Goal: Task Accomplishment & Management: Manage account settings

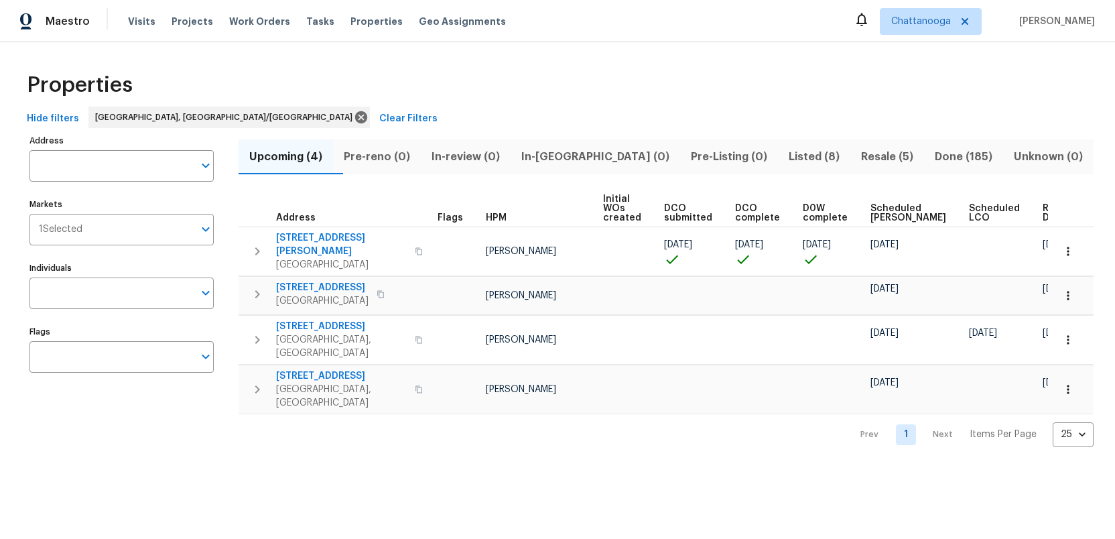
click at [786, 157] on span "Listed (8)" at bounding box center [814, 156] width 56 height 19
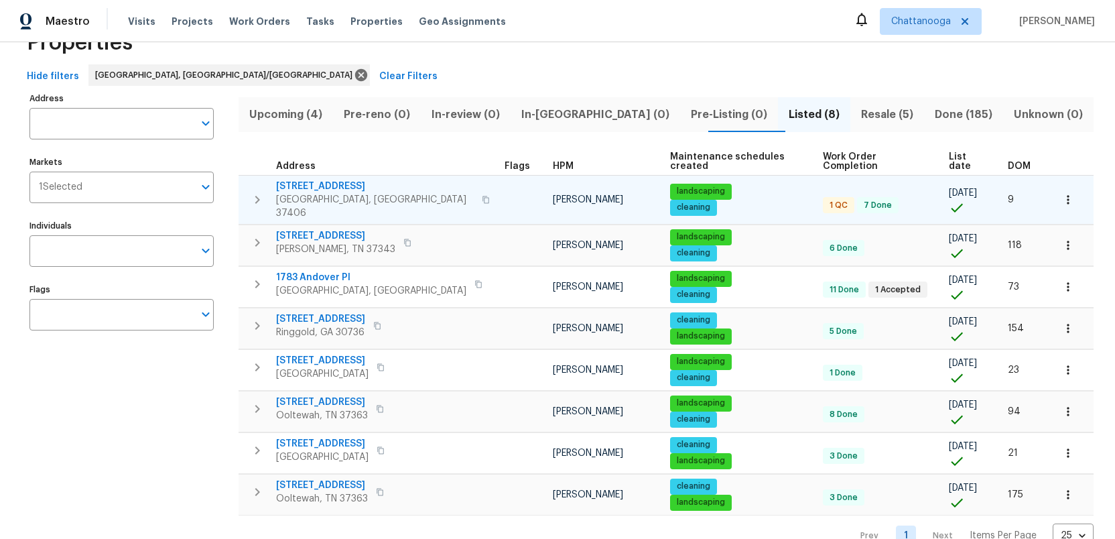
scroll to position [55, 0]
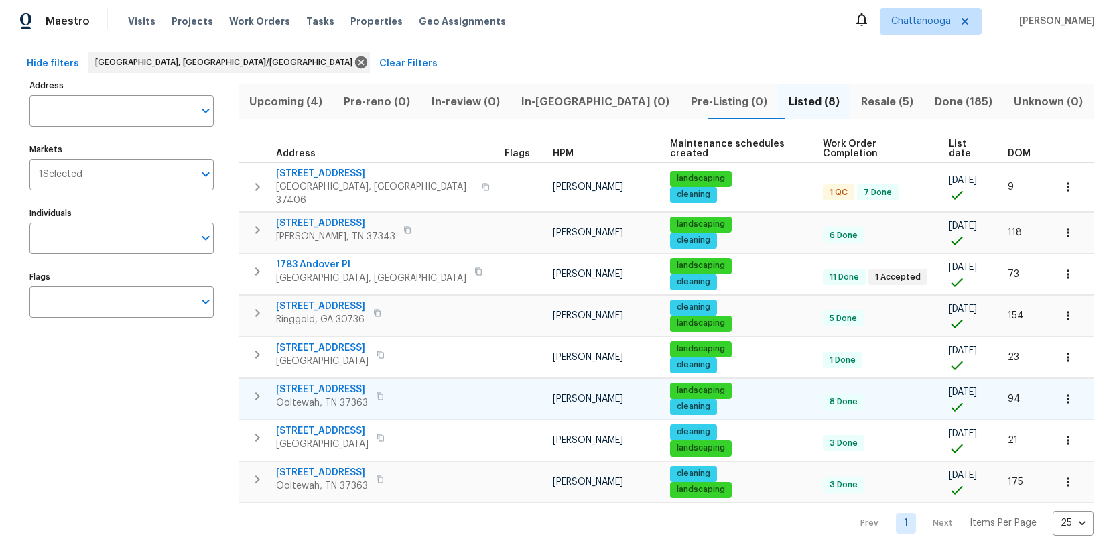
click at [321, 383] on span "[STREET_ADDRESS]" at bounding box center [322, 389] width 92 height 13
click at [261, 388] on icon "button" at bounding box center [257, 396] width 16 height 16
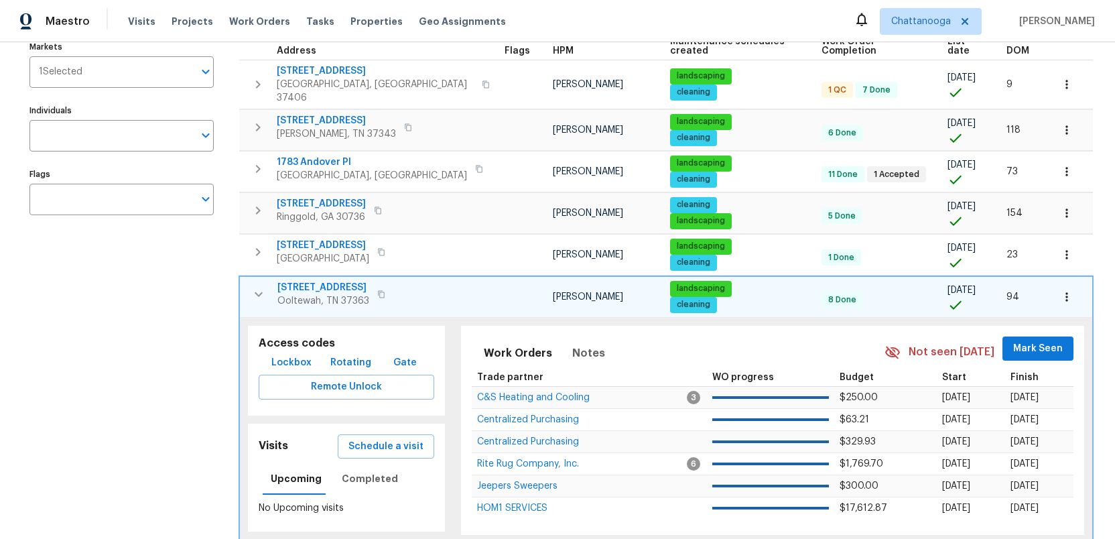
scroll to position [192, 0]
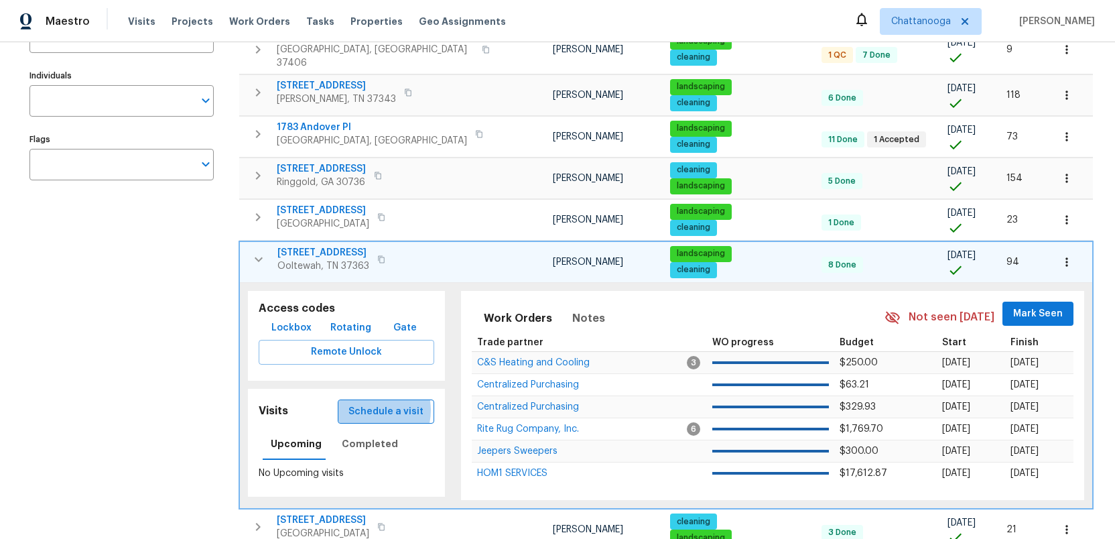
click at [359, 403] on span "Schedule a visit" at bounding box center [385, 411] width 75 height 17
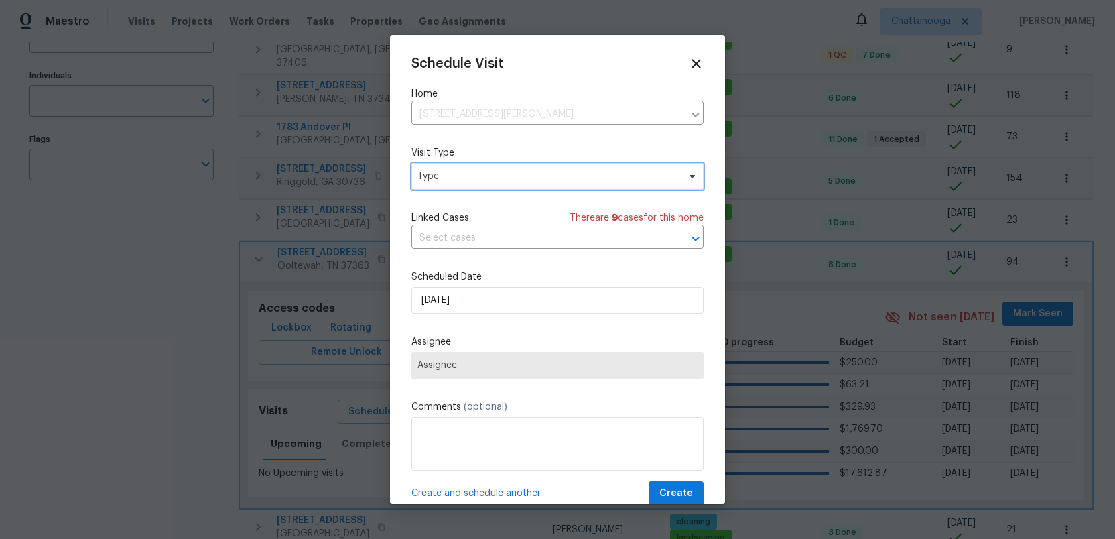
click at [438, 176] on span "Type" at bounding box center [547, 176] width 261 height 13
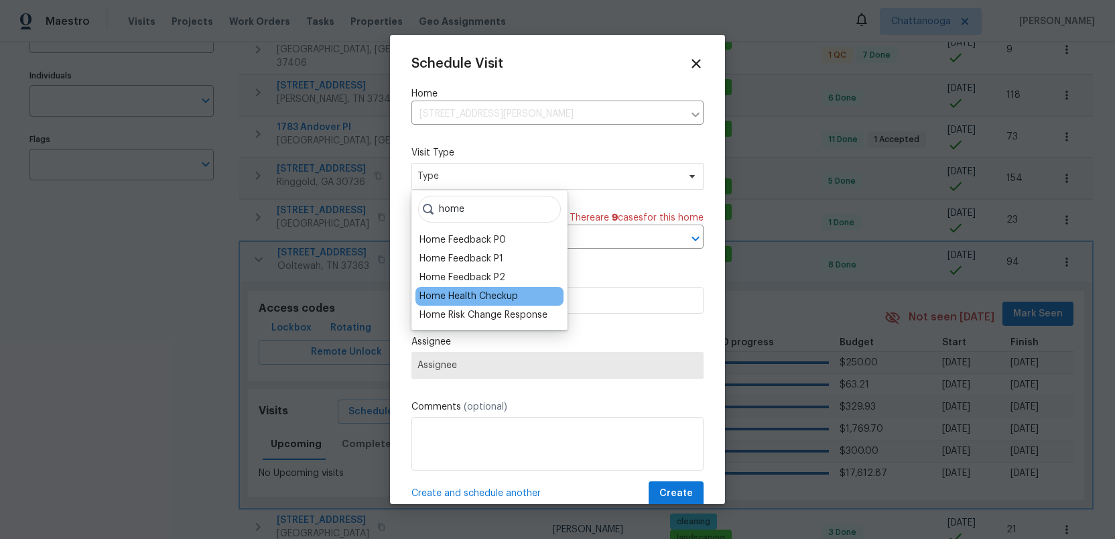
type input "home"
click at [442, 288] on div "Home Health Checkup" at bounding box center [489, 296] width 148 height 19
click at [443, 296] on div "Home Health Checkup" at bounding box center [468, 295] width 98 height 13
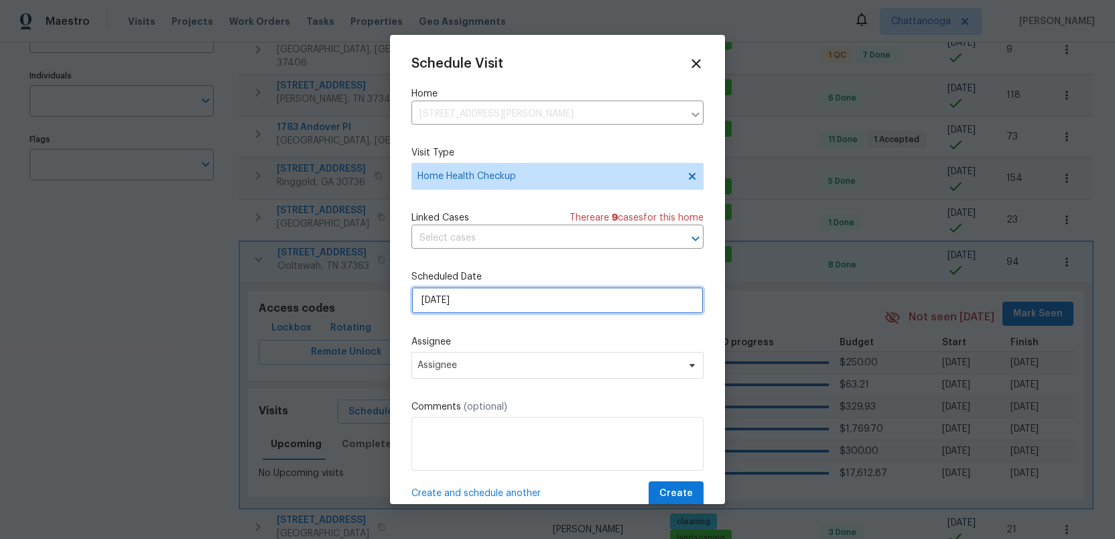
click at [470, 301] on input "[DATE]" at bounding box center [557, 300] width 292 height 27
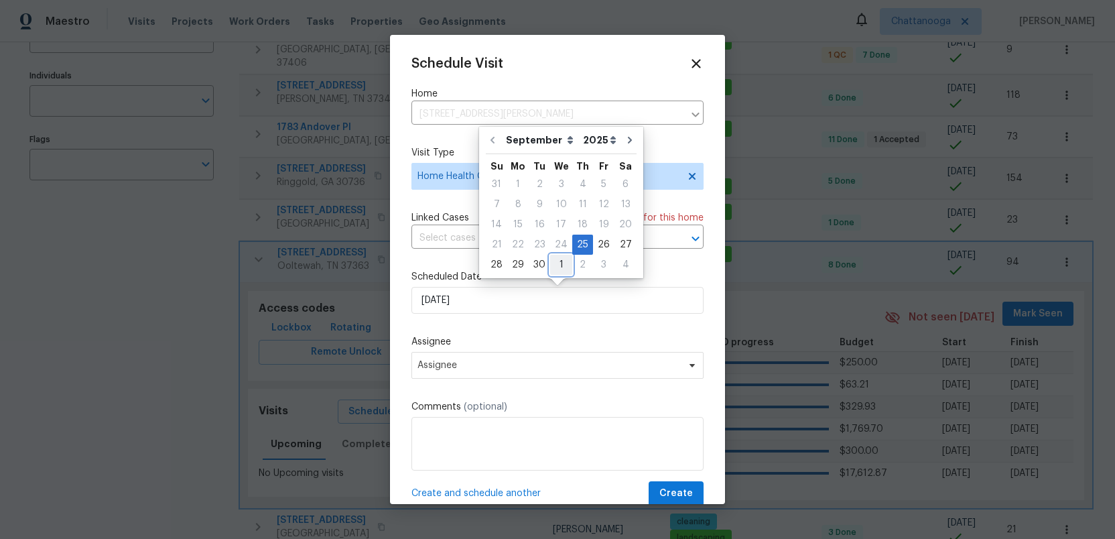
click at [553, 263] on div "1" at bounding box center [561, 264] width 22 height 19
type input "[DATE]"
select select "9"
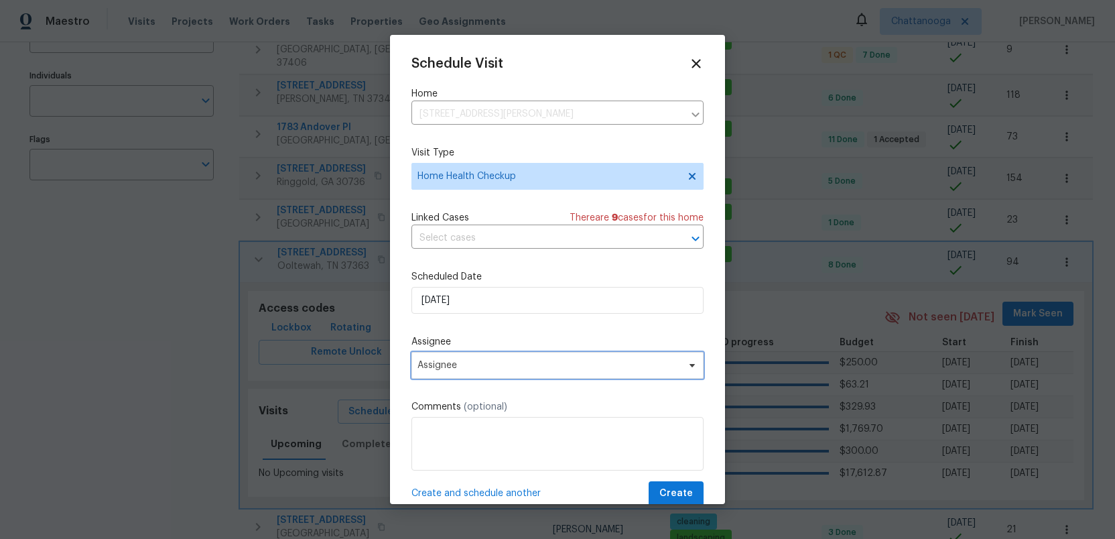
click at [472, 363] on span "Assignee" at bounding box center [548, 365] width 263 height 11
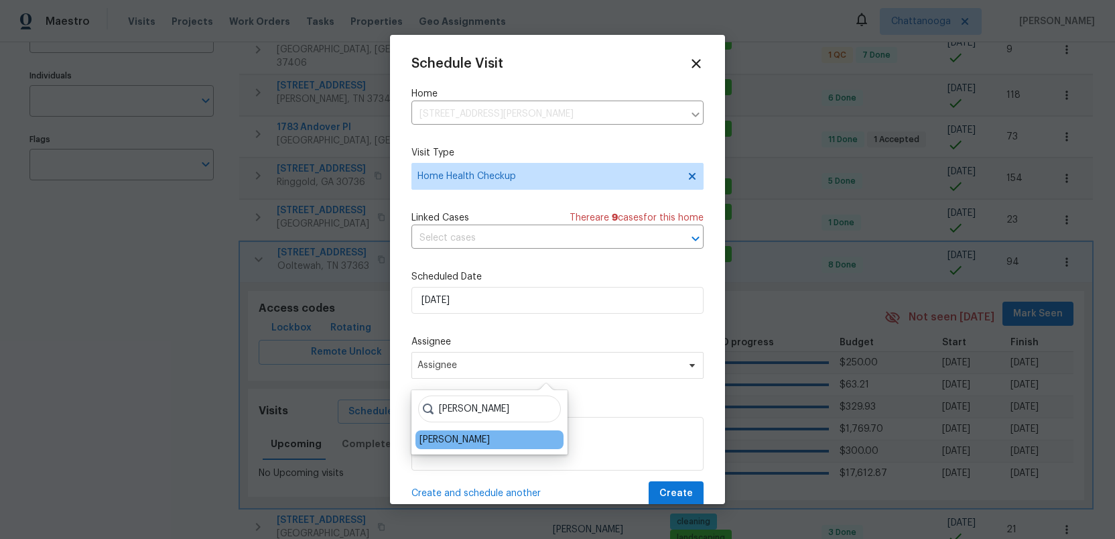
type input "[PERSON_NAME]"
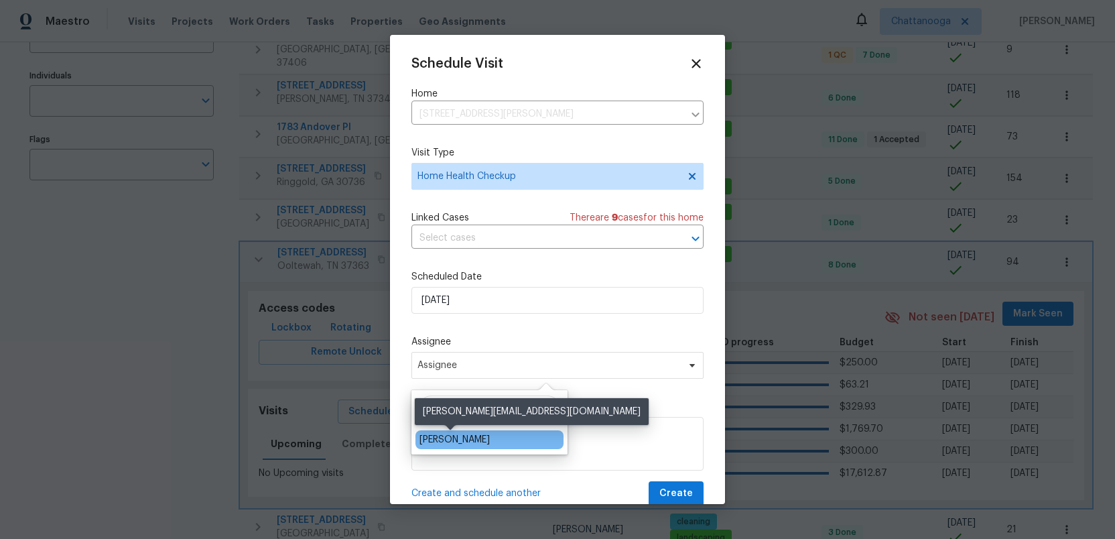
click at [451, 440] on div "[PERSON_NAME]" at bounding box center [454, 439] width 70 height 13
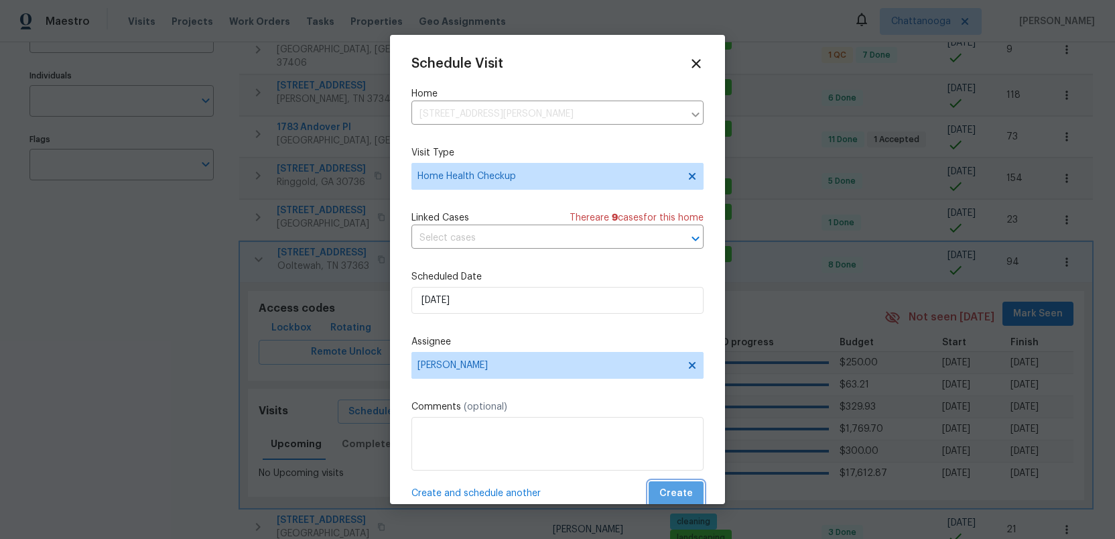
click at [679, 491] on span "Create" at bounding box center [676, 493] width 34 height 17
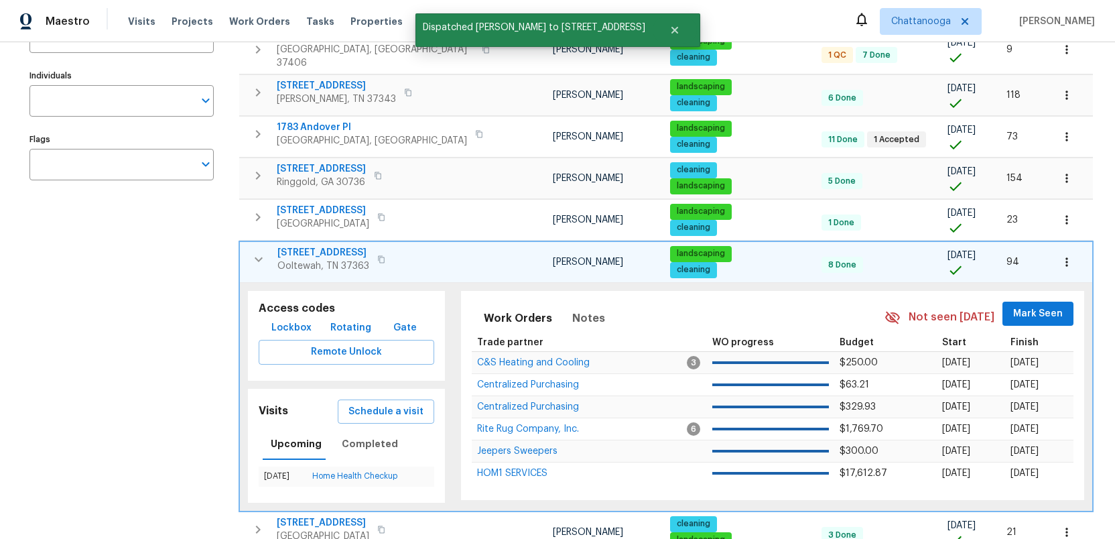
click at [260, 251] on icon "button" at bounding box center [259, 259] width 16 height 16
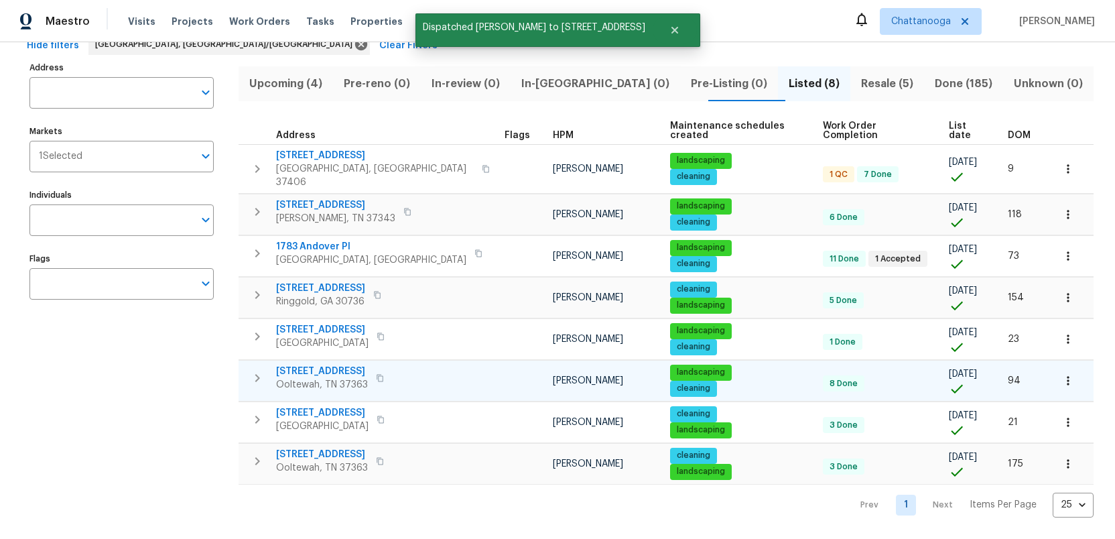
scroll to position [55, 0]
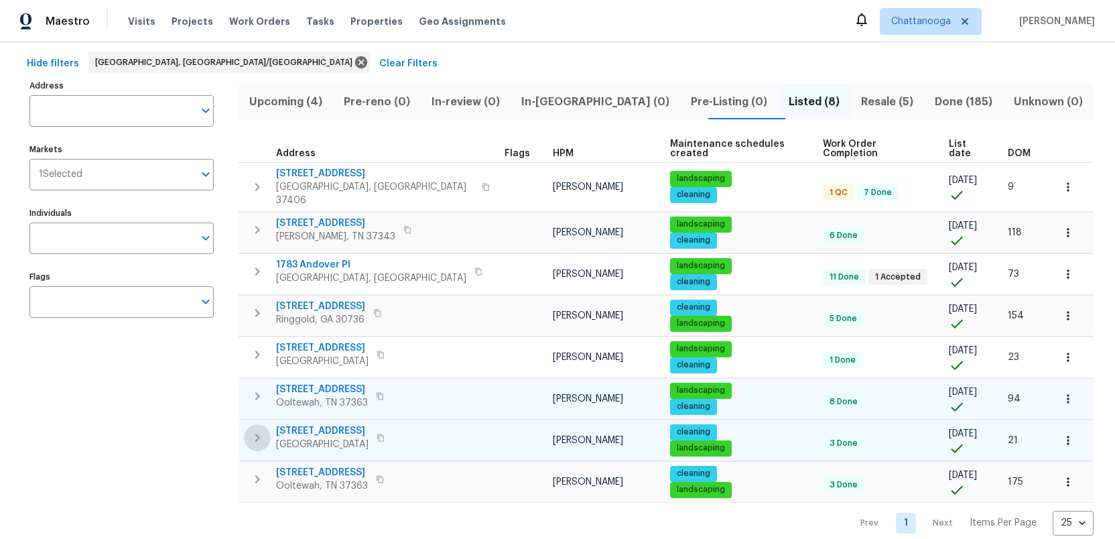
click at [259, 434] on icon "button" at bounding box center [257, 438] width 5 height 8
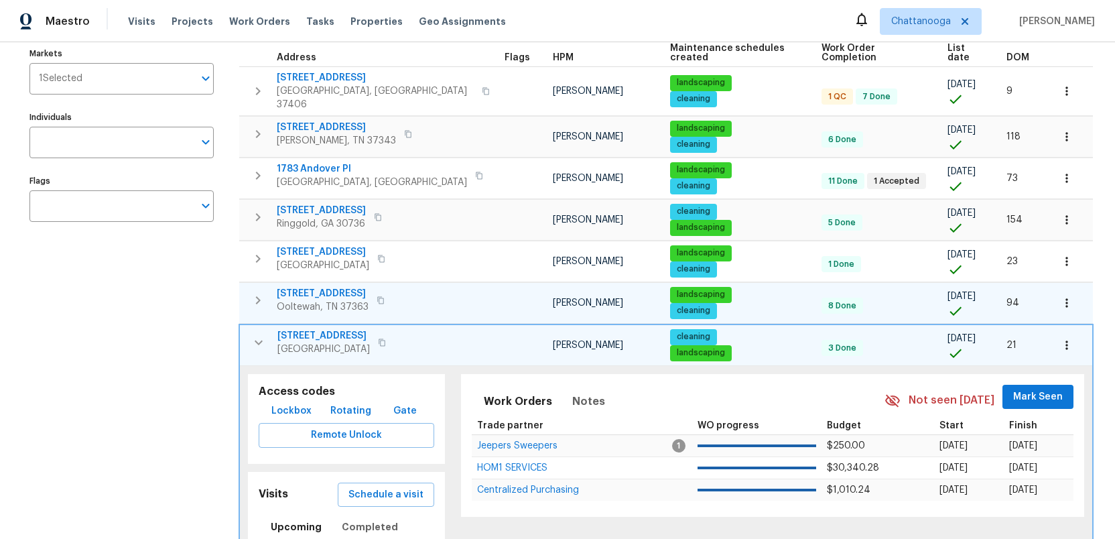
scroll to position [186, 0]
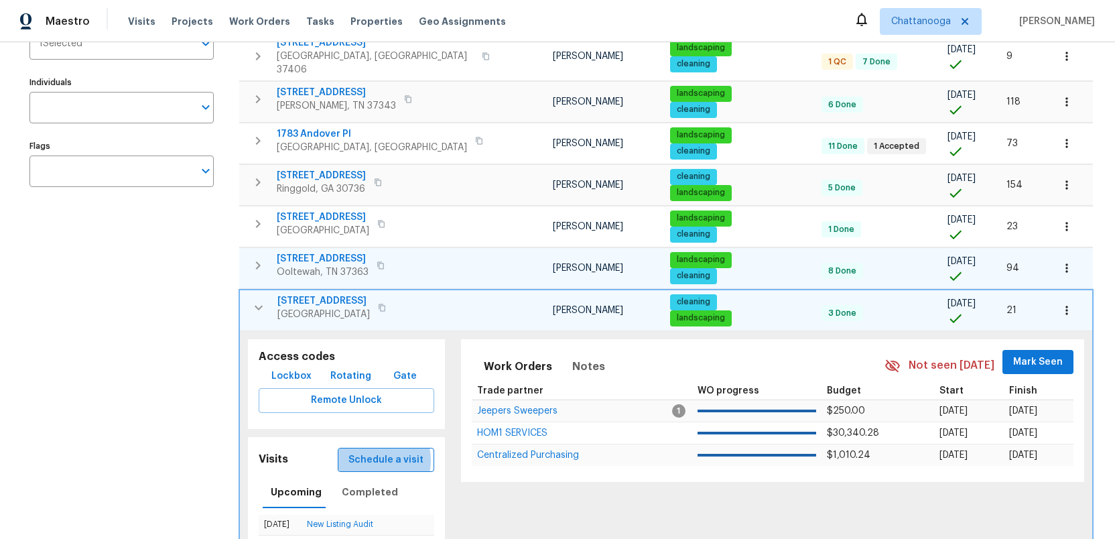
click at [362, 452] on span "Schedule a visit" at bounding box center [385, 460] width 75 height 17
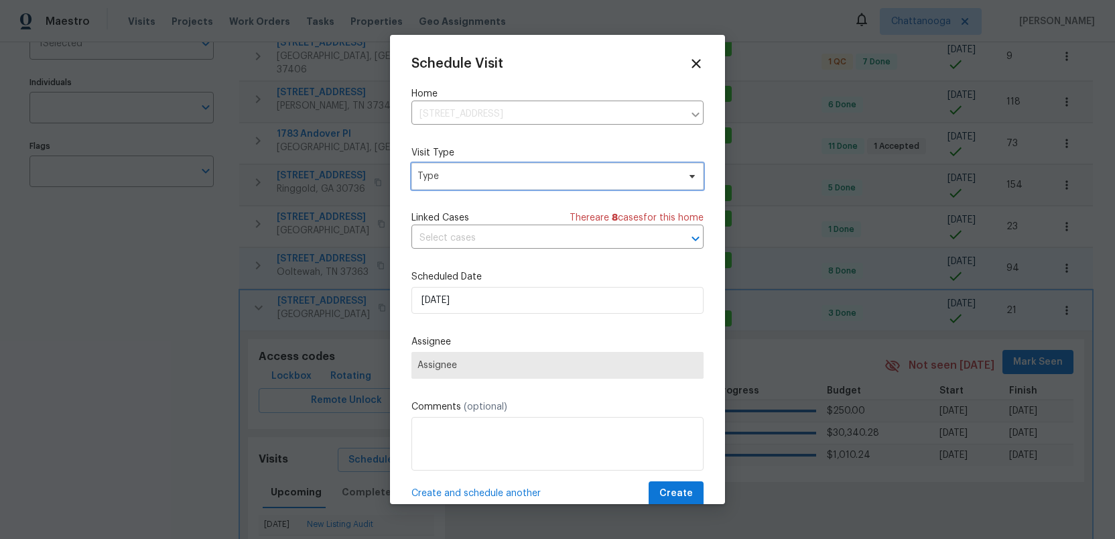
click at [450, 172] on span "Type" at bounding box center [547, 176] width 261 height 13
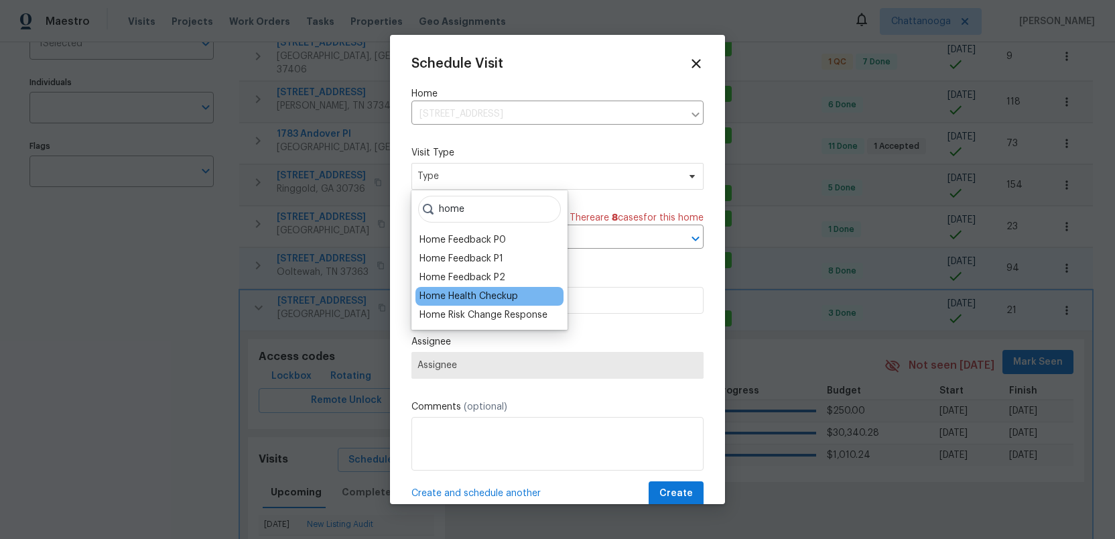
type input "home"
click at [450, 297] on div "Home Health Checkup" at bounding box center [468, 295] width 98 height 13
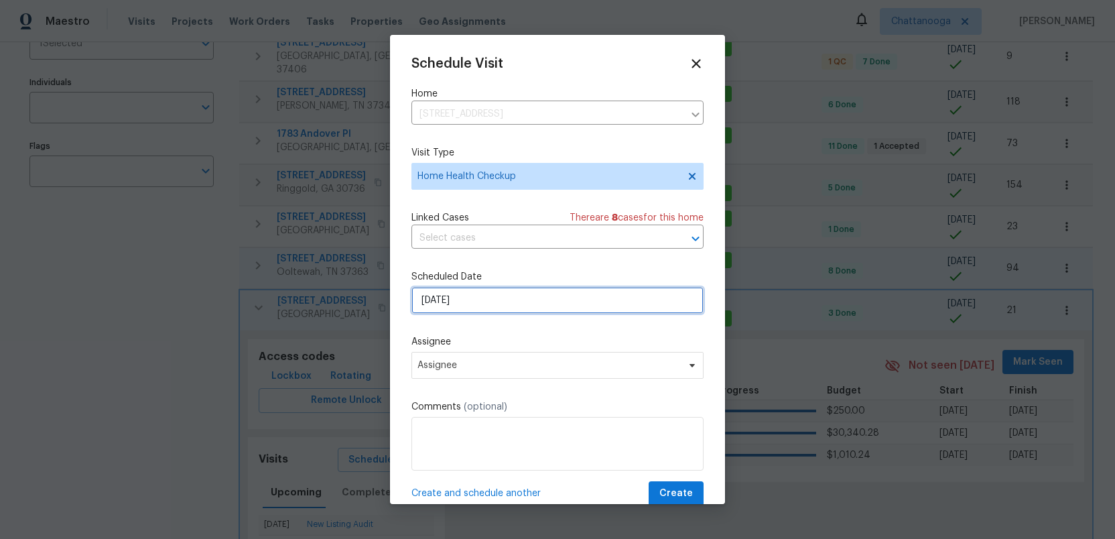
click at [476, 302] on input "[DATE]" at bounding box center [557, 300] width 292 height 27
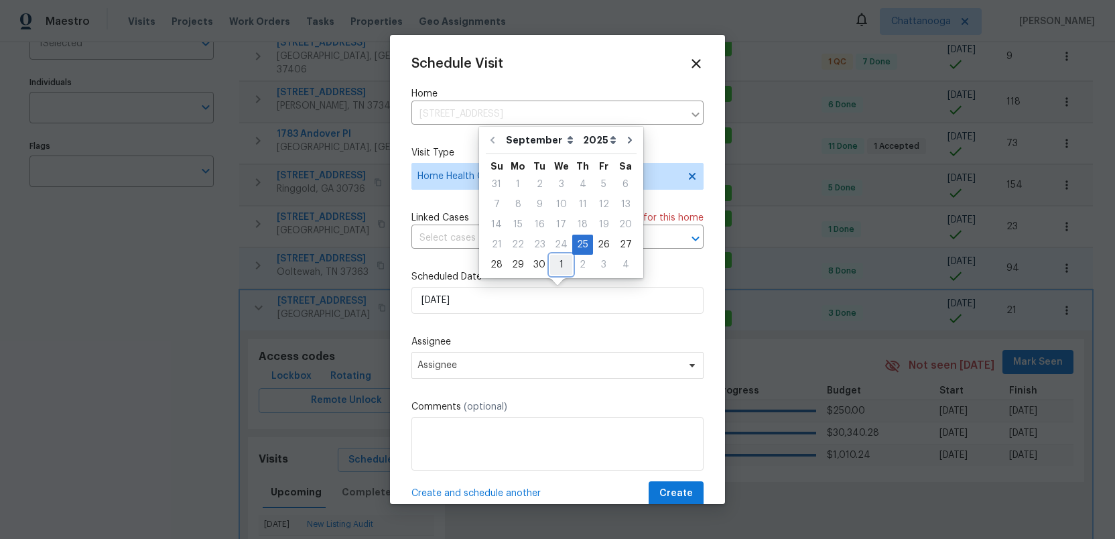
click at [559, 264] on div "1" at bounding box center [561, 264] width 22 height 19
type input "[DATE]"
select select "9"
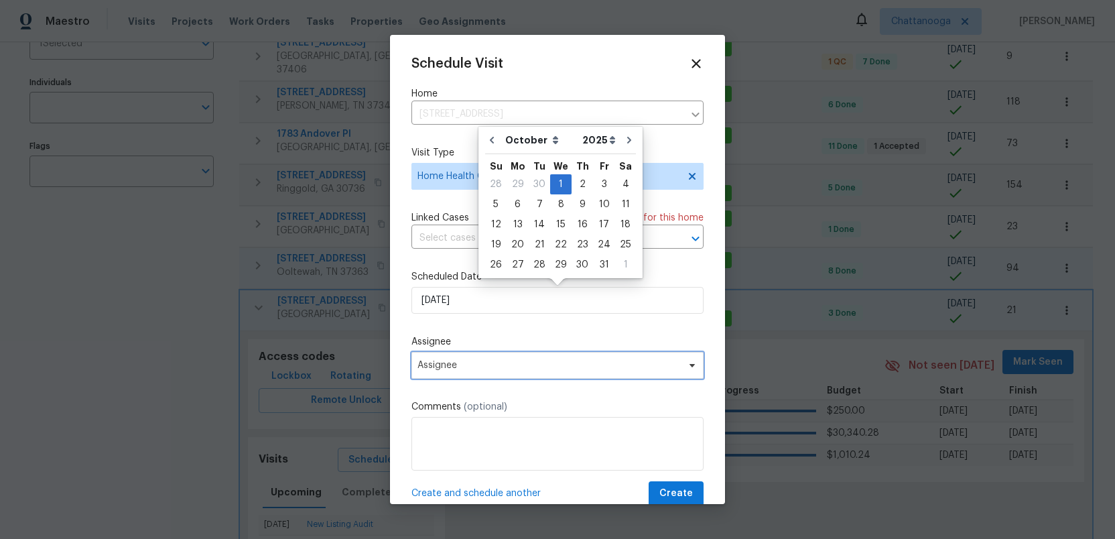
click at [468, 369] on span "Assignee" at bounding box center [548, 365] width 263 height 11
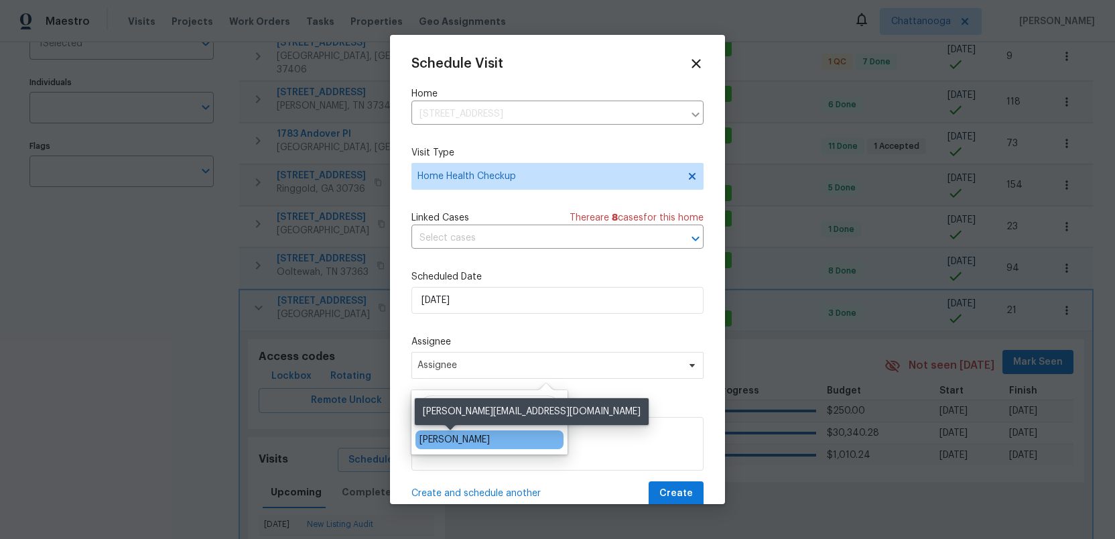
type input "[PERSON_NAME]"
click at [440, 438] on div "[PERSON_NAME]" at bounding box center [454, 439] width 70 height 13
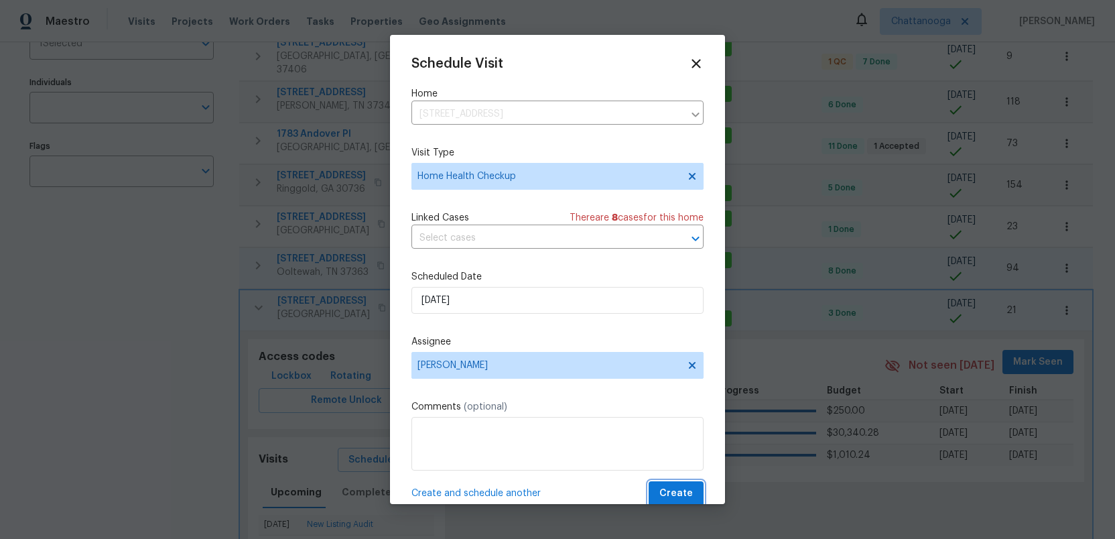
click at [666, 490] on span "Create" at bounding box center [676, 493] width 34 height 17
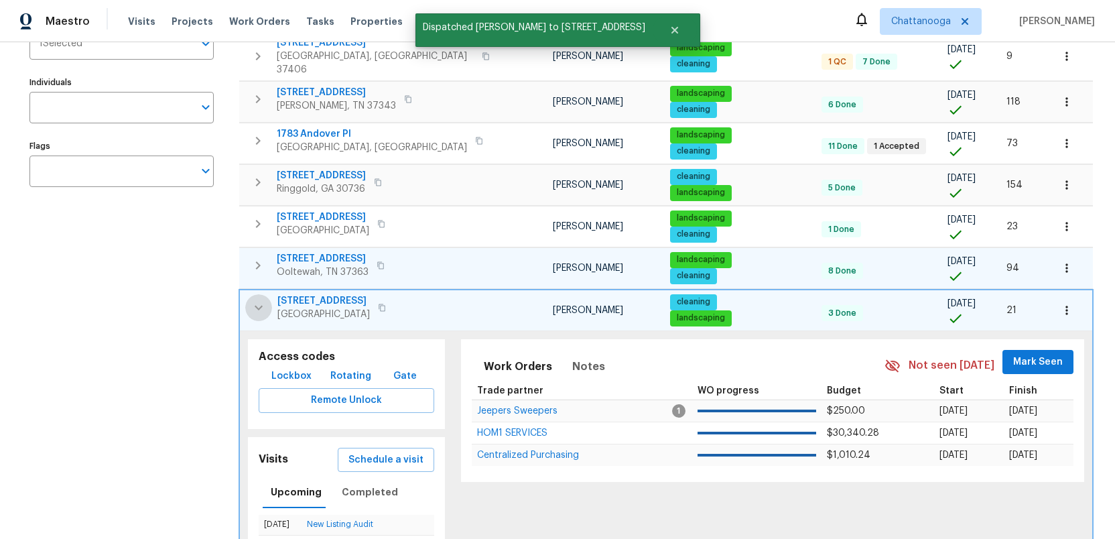
click at [255, 300] on icon "button" at bounding box center [259, 308] width 16 height 16
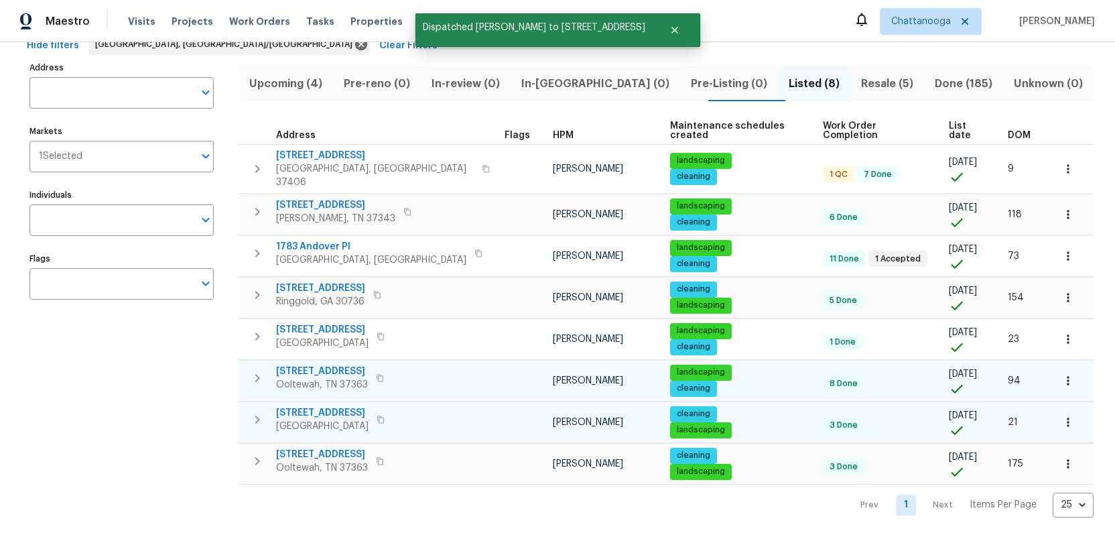
scroll to position [55, 0]
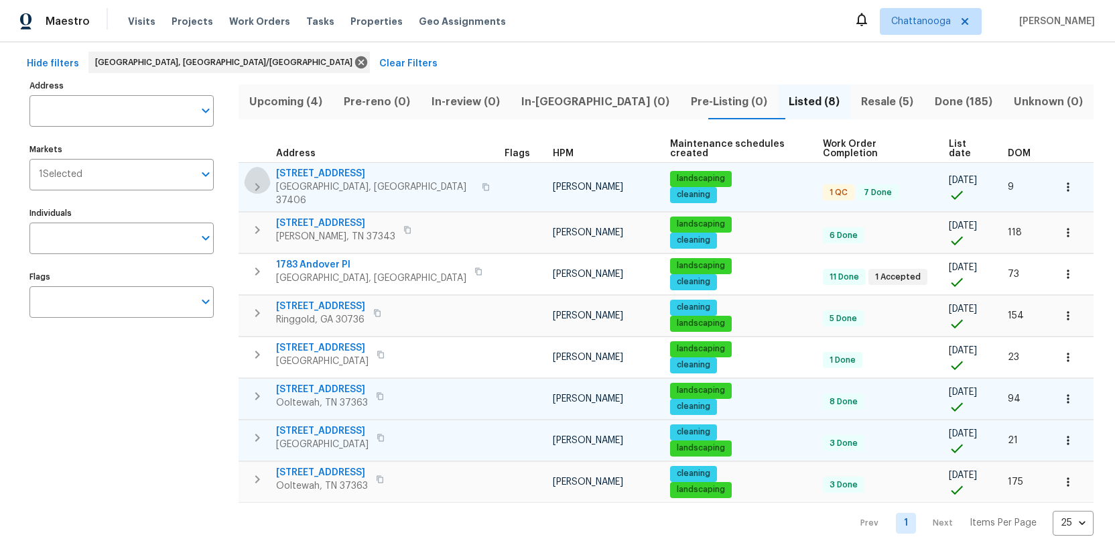
click at [259, 183] on icon "button" at bounding box center [257, 187] width 5 height 8
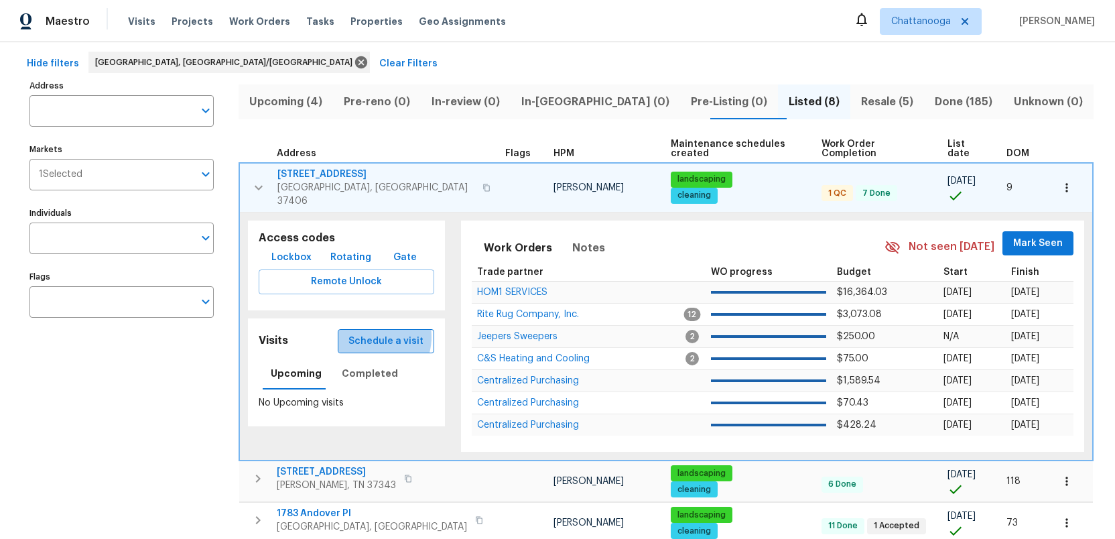
click at [363, 333] on span "Schedule a visit" at bounding box center [385, 341] width 75 height 17
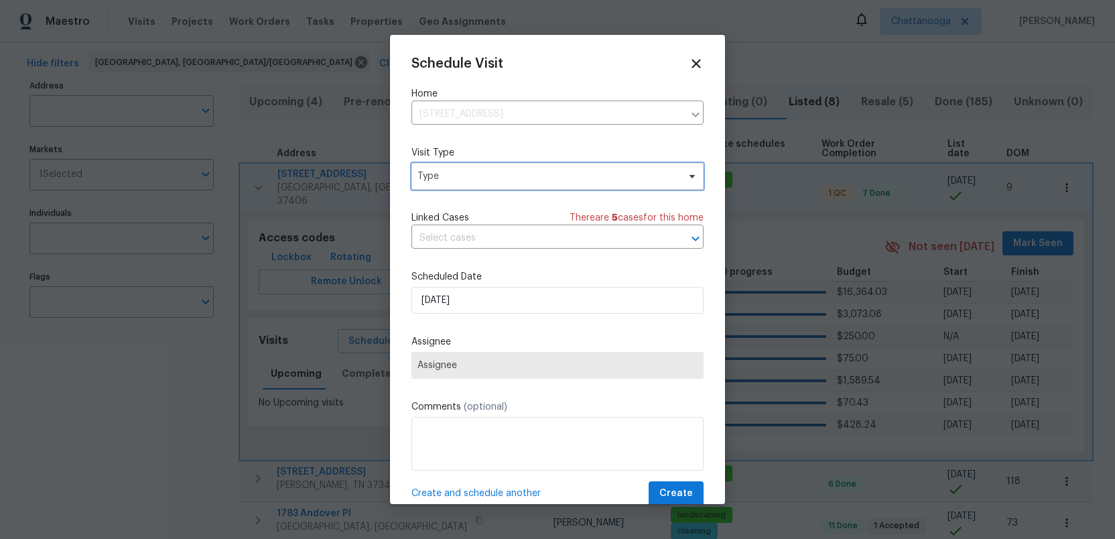
click at [444, 174] on span "Type" at bounding box center [547, 176] width 261 height 13
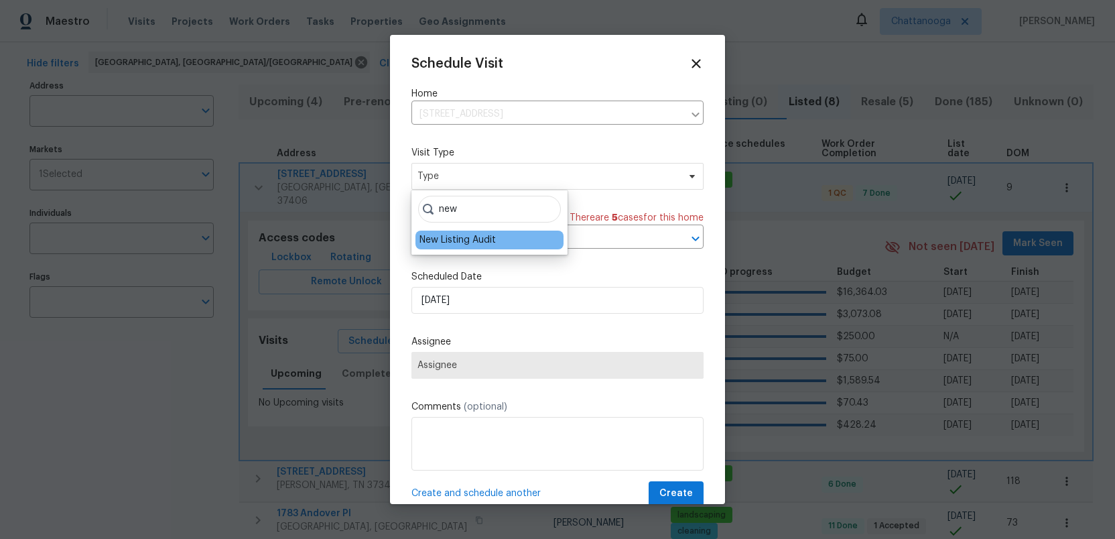
type input "new"
click at [440, 235] on div "New Listing Audit" at bounding box center [457, 239] width 76 height 13
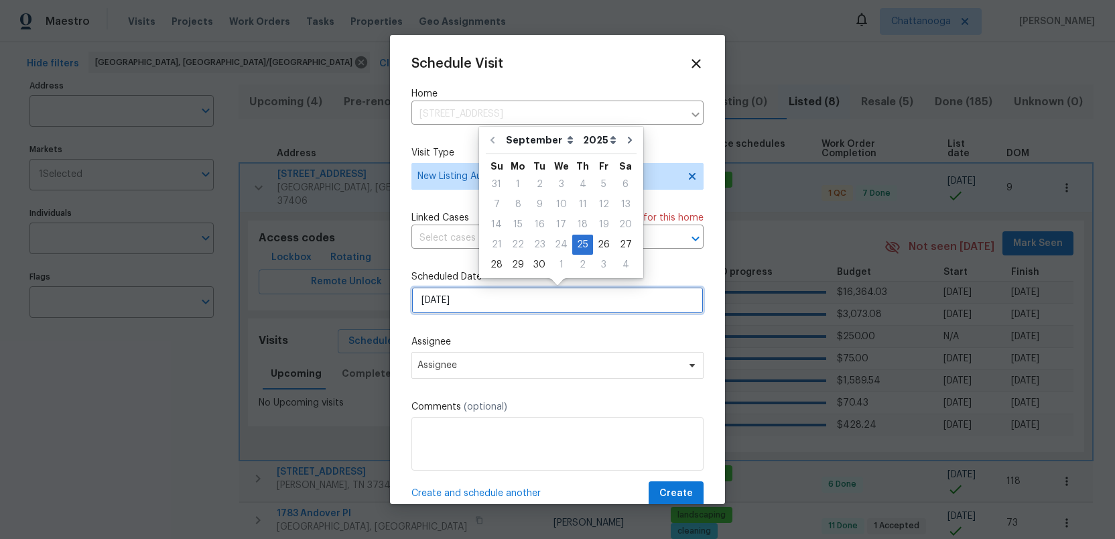
click at [487, 306] on input "[DATE]" at bounding box center [557, 300] width 292 height 27
click at [556, 262] on div "1" at bounding box center [561, 264] width 22 height 19
type input "[DATE]"
select select "9"
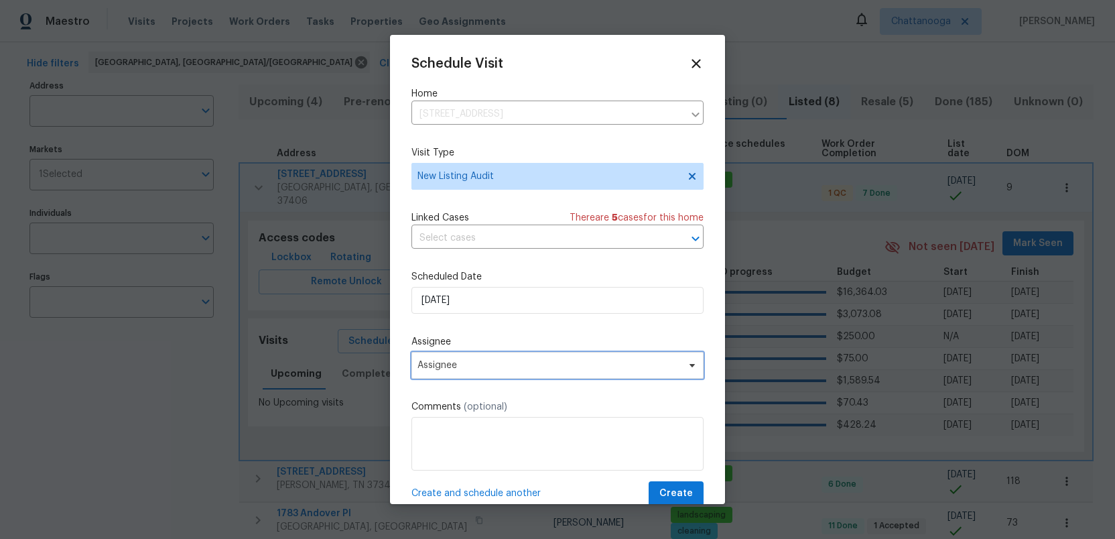
click at [476, 367] on span "Assignee" at bounding box center [548, 365] width 263 height 11
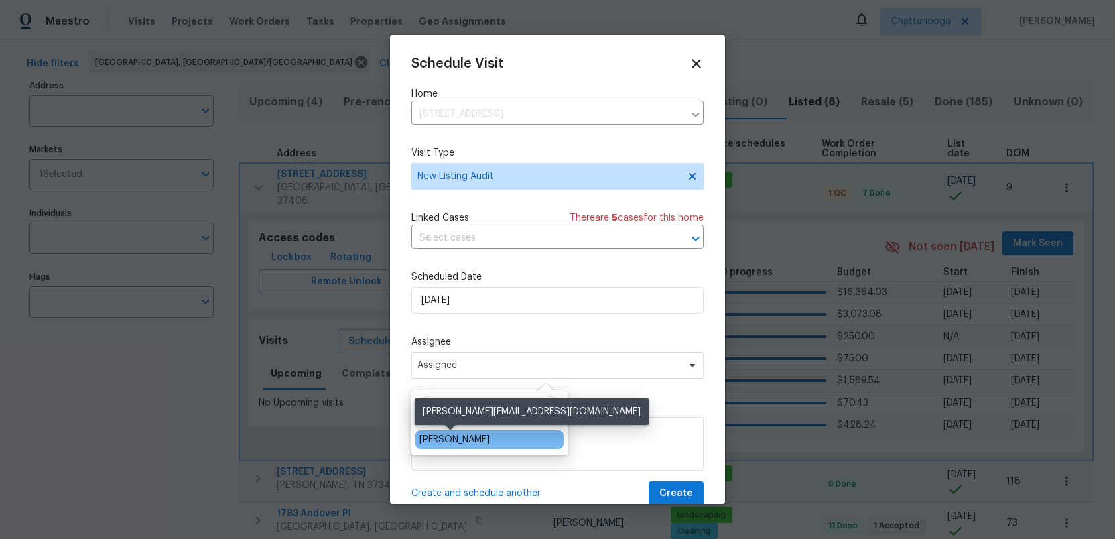
type input "[PERSON_NAME]"
click at [444, 439] on div "[PERSON_NAME]" at bounding box center [454, 439] width 70 height 13
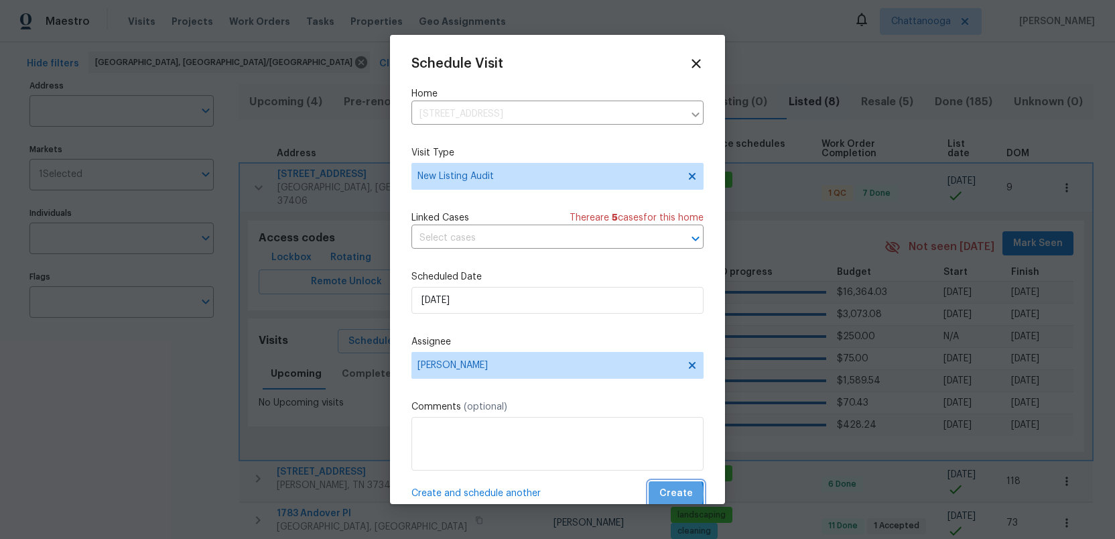
click at [669, 494] on span "Create" at bounding box center [676, 493] width 34 height 17
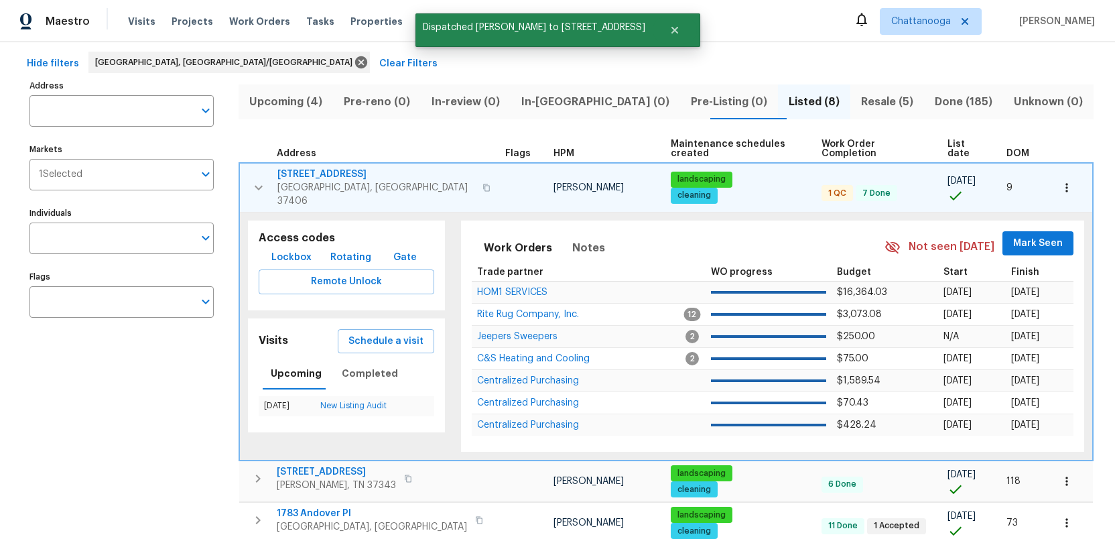
click at [260, 185] on icon "button" at bounding box center [259, 187] width 8 height 5
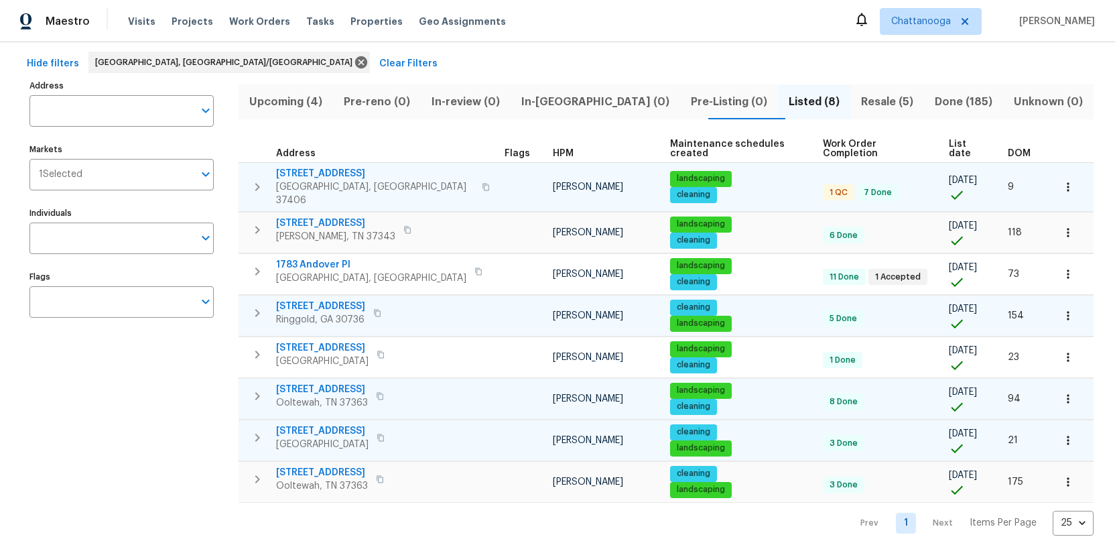
click at [304, 300] on span "[STREET_ADDRESS]" at bounding box center [320, 306] width 89 height 13
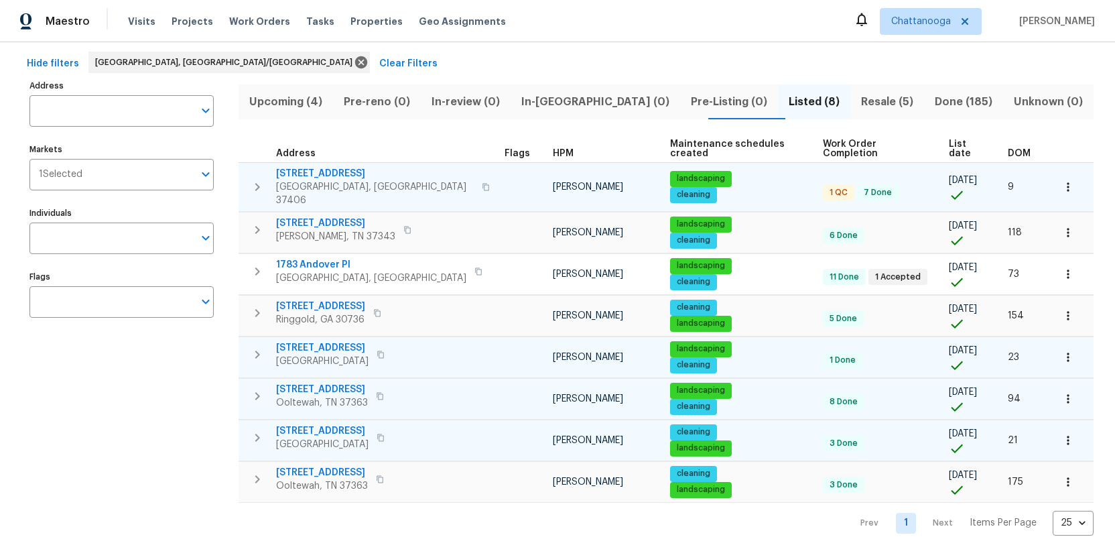
click at [307, 341] on span "[STREET_ADDRESS]" at bounding box center [322, 347] width 92 height 13
click at [261, 346] on icon "button" at bounding box center [257, 354] width 16 height 16
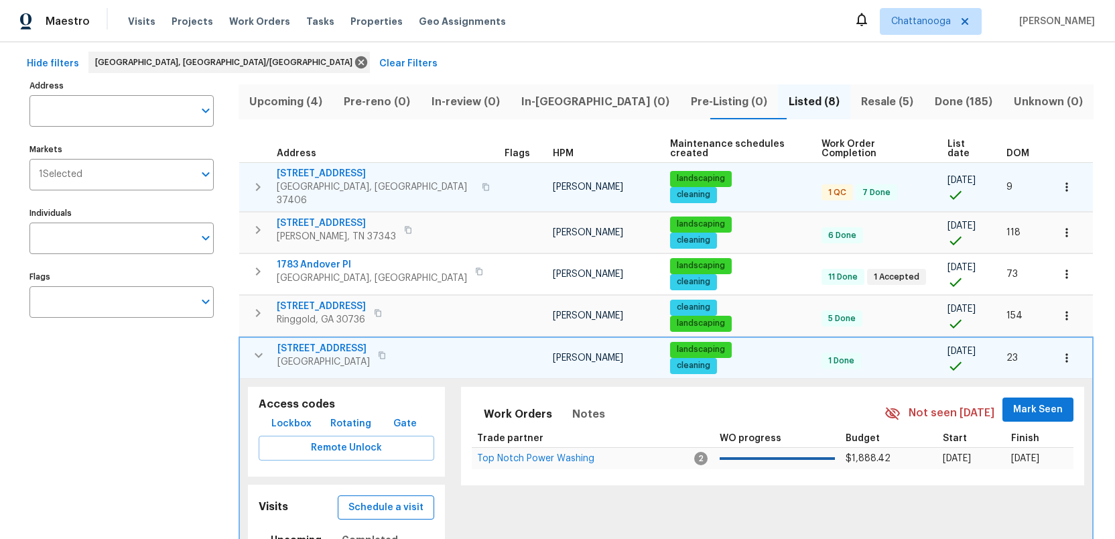
click at [360, 499] on span "Schedule a visit" at bounding box center [385, 507] width 75 height 17
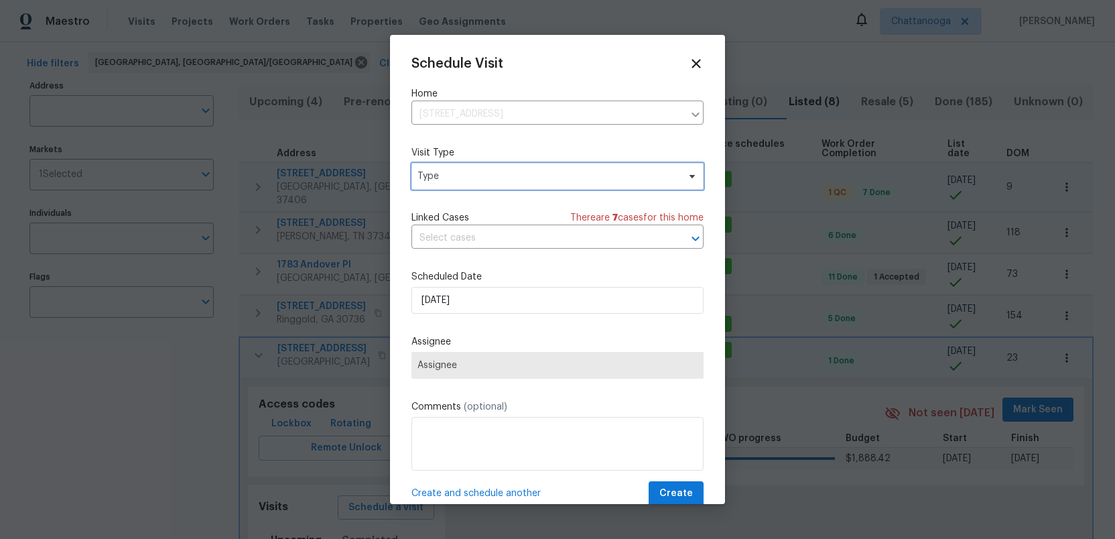
click at [448, 173] on span "Type" at bounding box center [547, 176] width 261 height 13
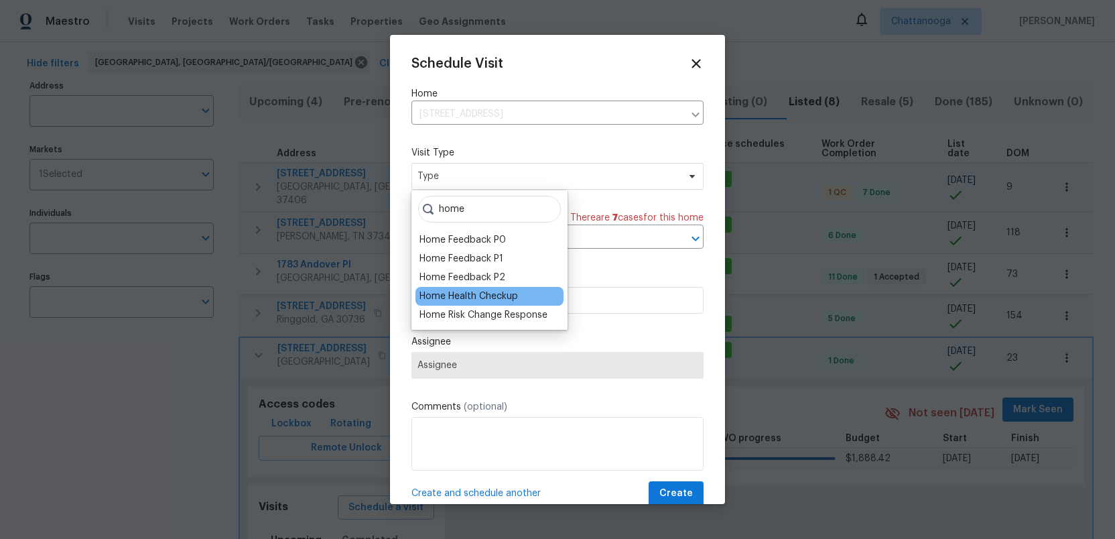
type input "home"
click at [446, 298] on div "Home Health Checkup" at bounding box center [468, 295] width 98 height 13
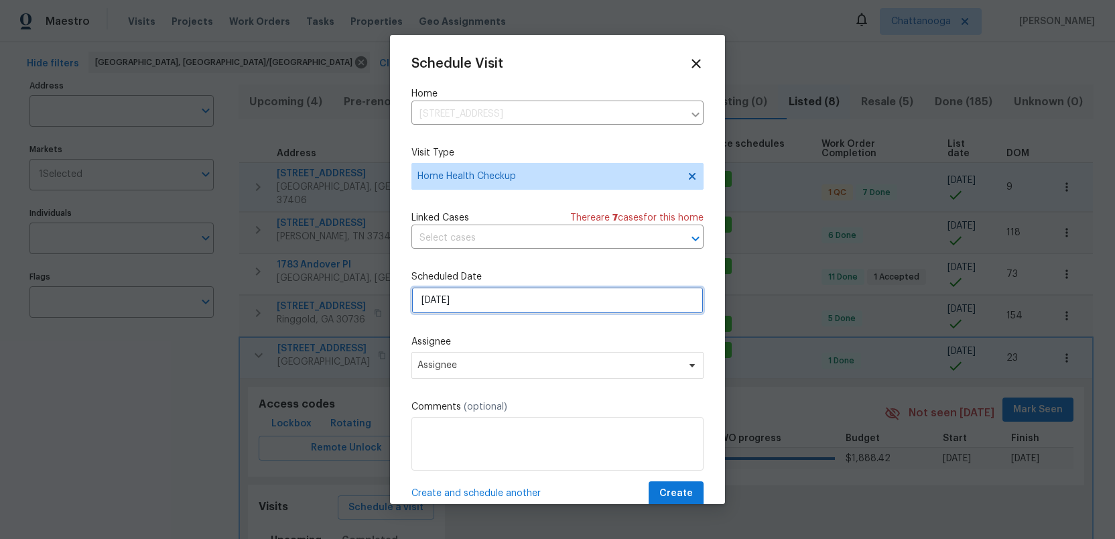
click at [470, 303] on input "[DATE]" at bounding box center [557, 300] width 292 height 27
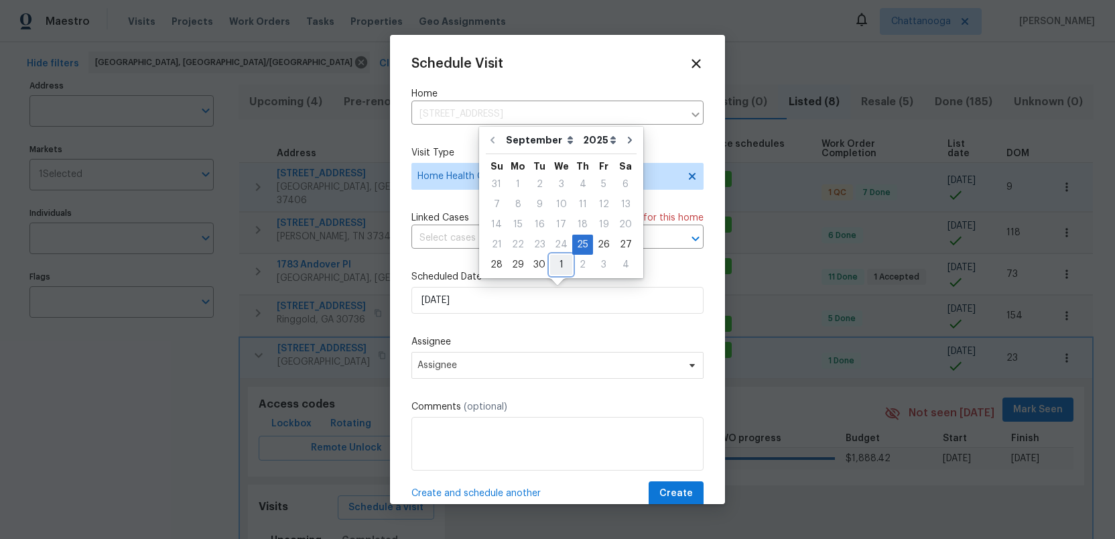
click at [557, 263] on div "1" at bounding box center [561, 264] width 22 height 19
type input "[DATE]"
select select "9"
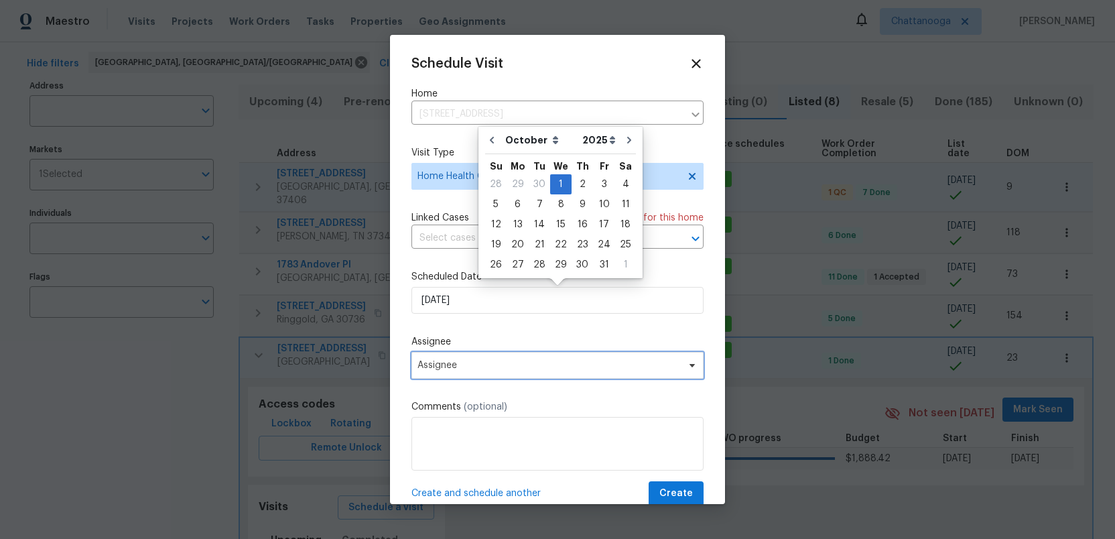
click at [470, 369] on span "Assignee" at bounding box center [548, 365] width 263 height 11
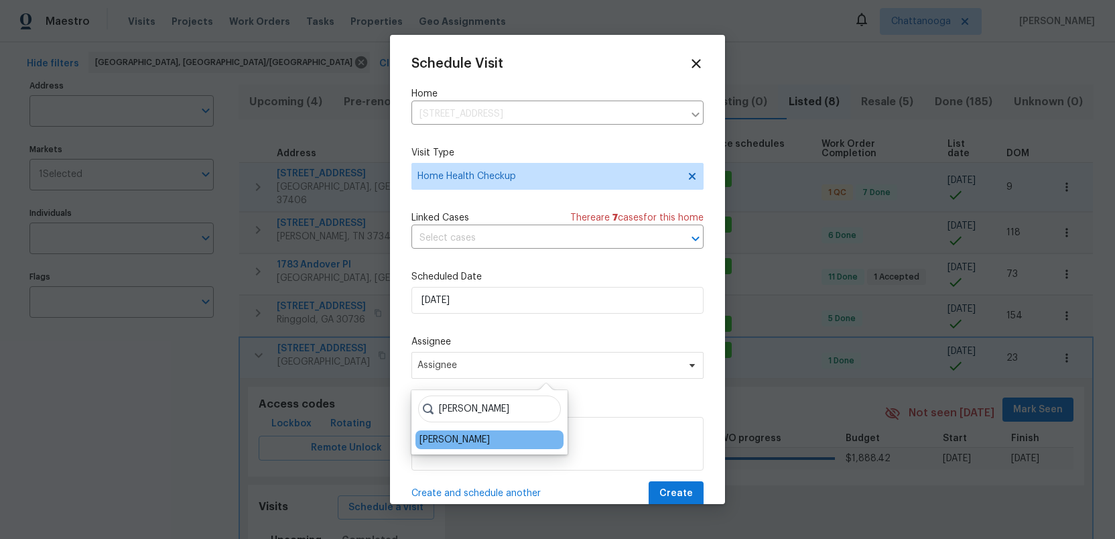
type input "[PERSON_NAME]"
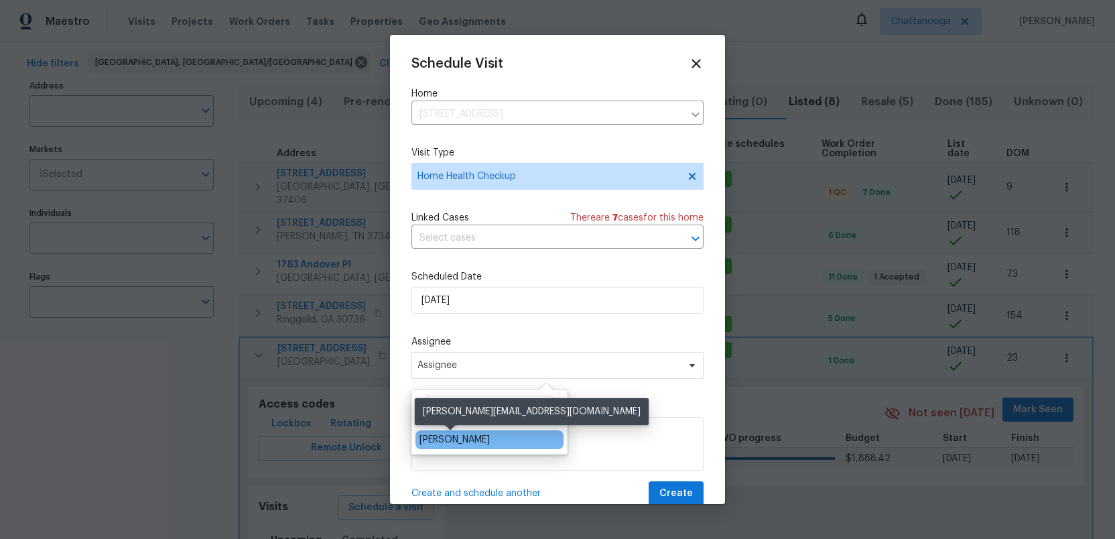
click at [436, 442] on div "[PERSON_NAME]" at bounding box center [454, 439] width 70 height 13
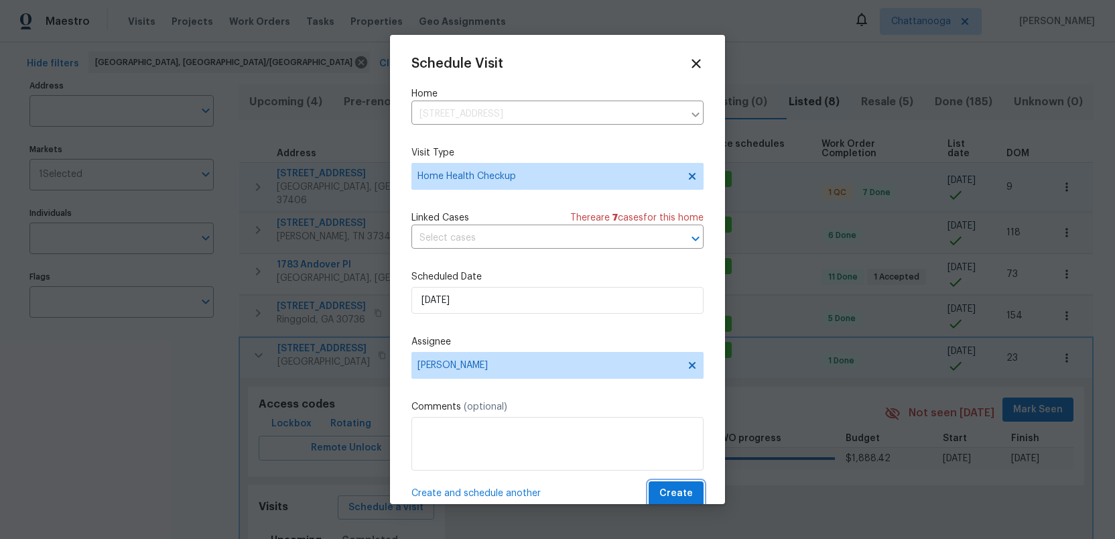
click at [662, 489] on button "Create" at bounding box center [676, 493] width 55 height 25
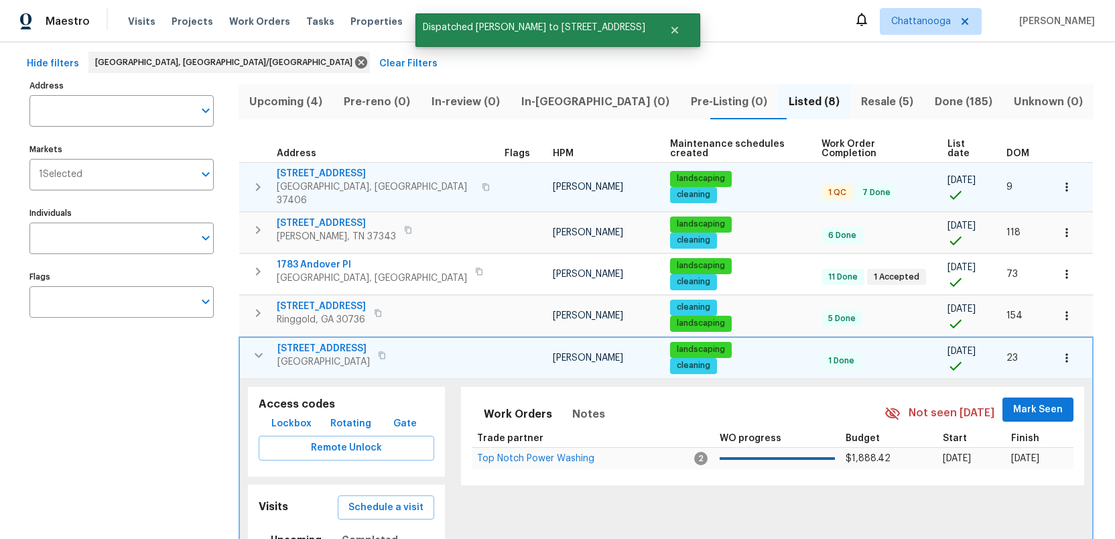
click at [253, 347] on icon "button" at bounding box center [259, 355] width 16 height 16
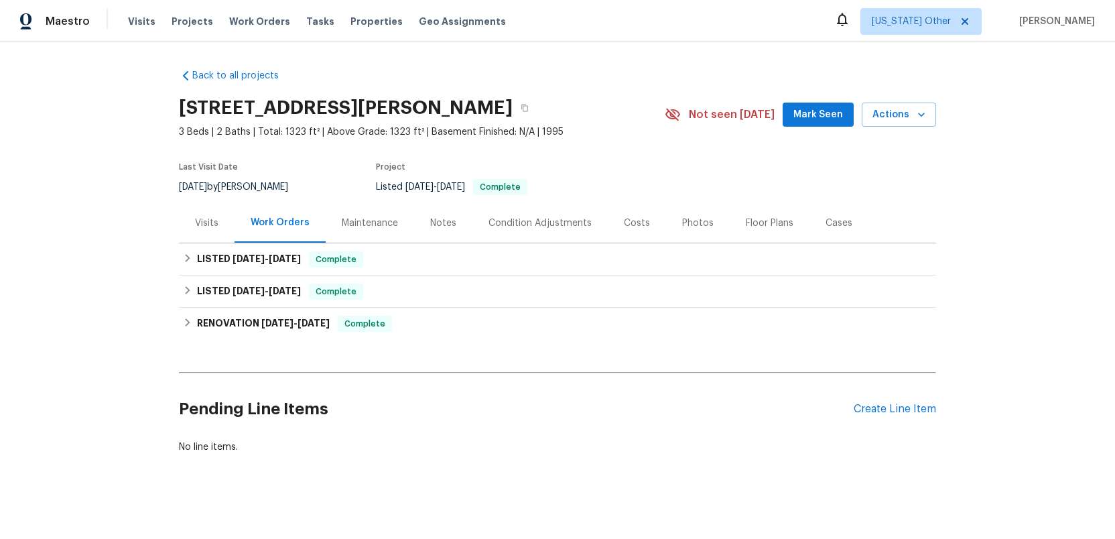
click at [689, 224] on div "Photos" at bounding box center [697, 222] width 31 height 13
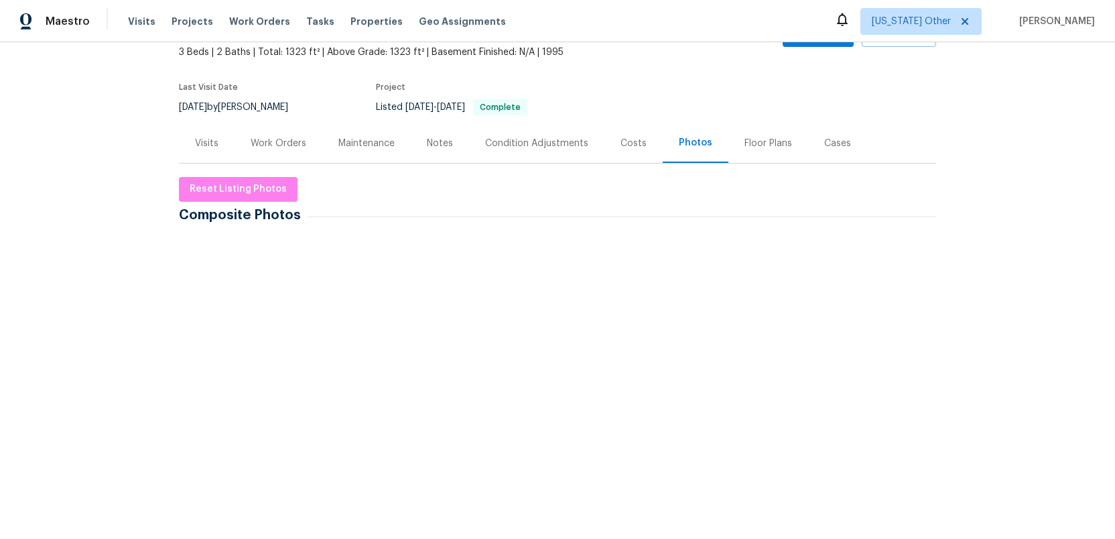
scroll to position [85, 0]
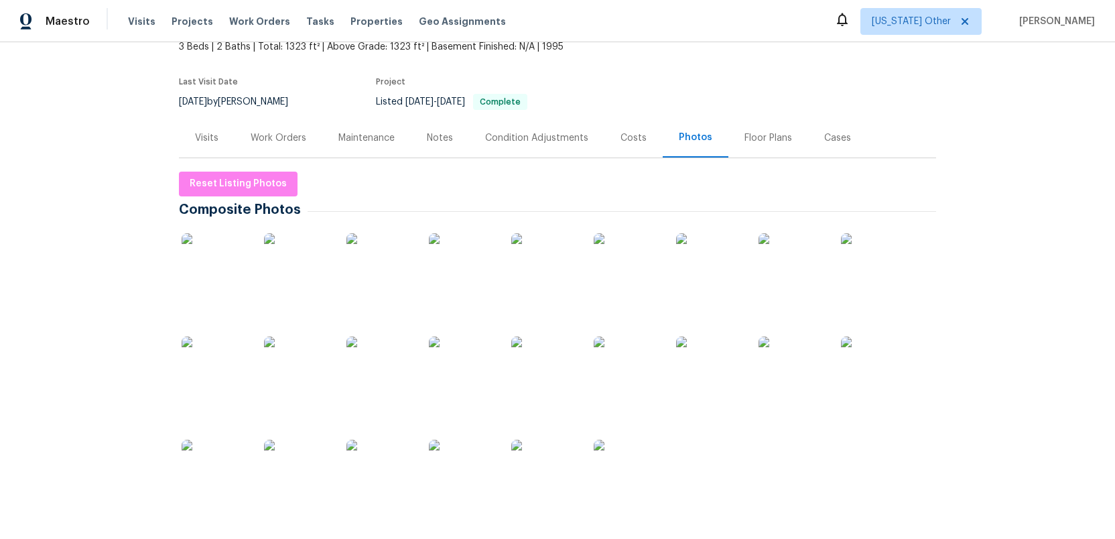
click at [236, 269] on img at bounding box center [215, 266] width 67 height 67
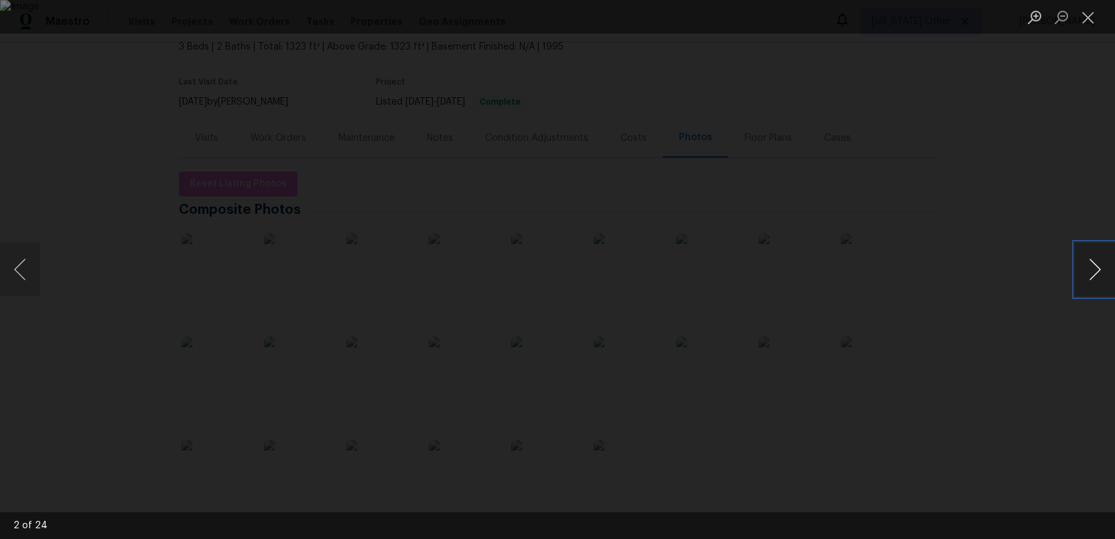
click at [1093, 281] on button "Next image" at bounding box center [1095, 270] width 40 height 54
click at [1093, 282] on button "Next image" at bounding box center [1095, 270] width 40 height 54
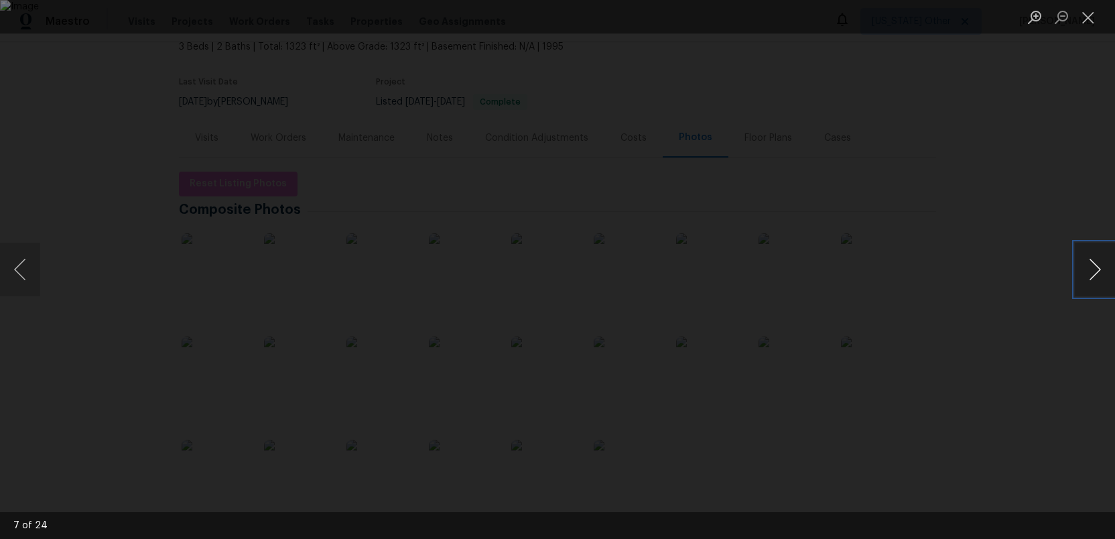
click at [1093, 282] on button "Next image" at bounding box center [1095, 270] width 40 height 54
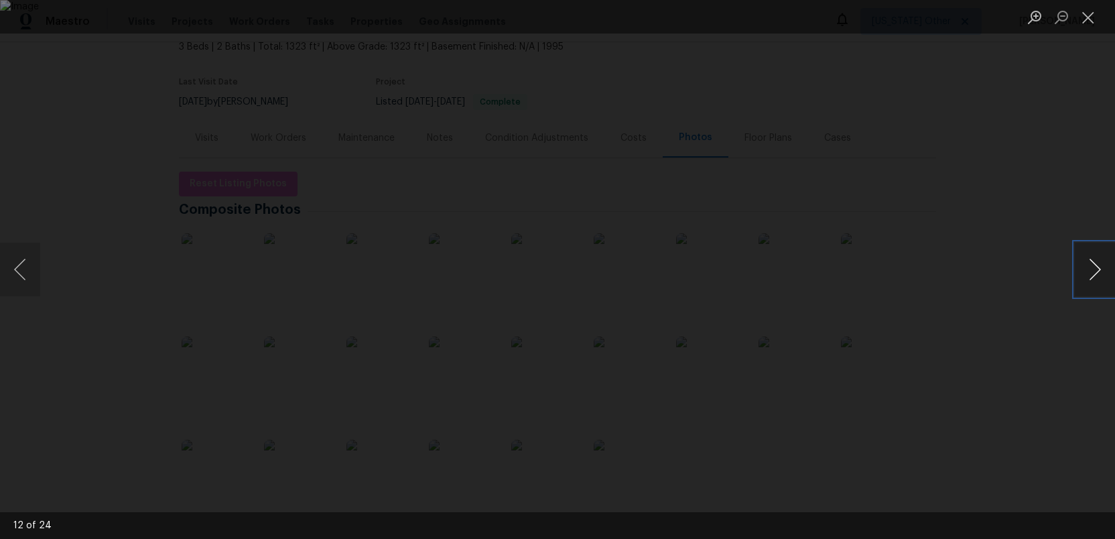
click at [1093, 282] on button "Next image" at bounding box center [1095, 270] width 40 height 54
click at [1095, 279] on button "Next image" at bounding box center [1095, 270] width 40 height 54
click at [1082, 12] on button "Close lightbox" at bounding box center [1088, 16] width 27 height 23
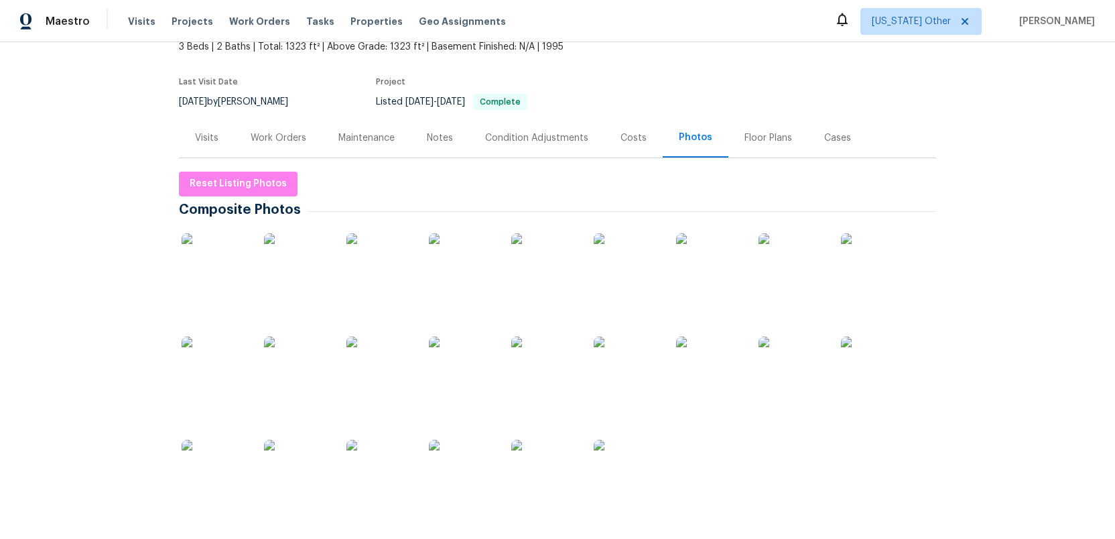
scroll to position [0, 0]
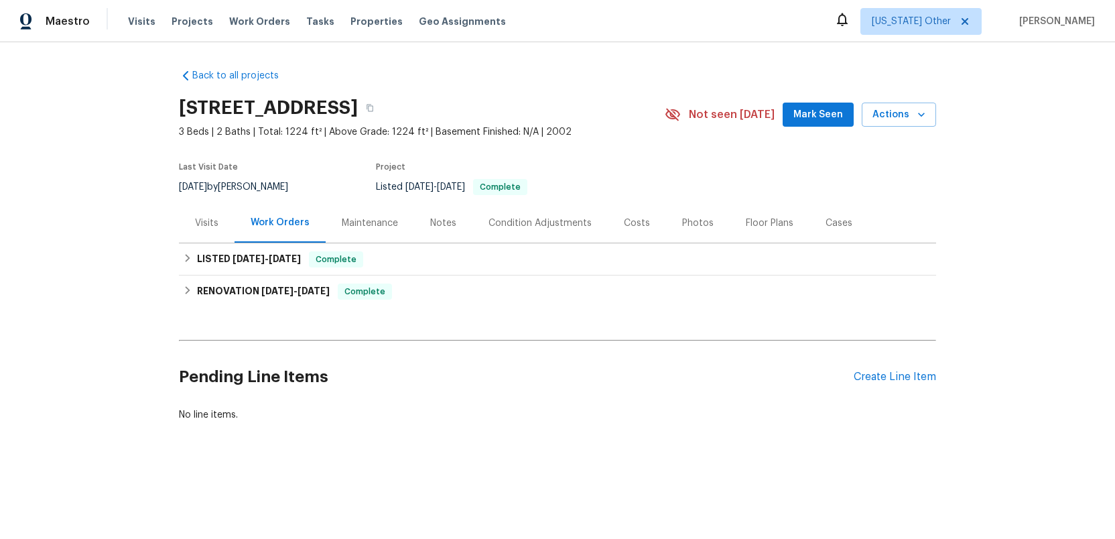
click at [682, 221] on div "Photos" at bounding box center [697, 222] width 31 height 13
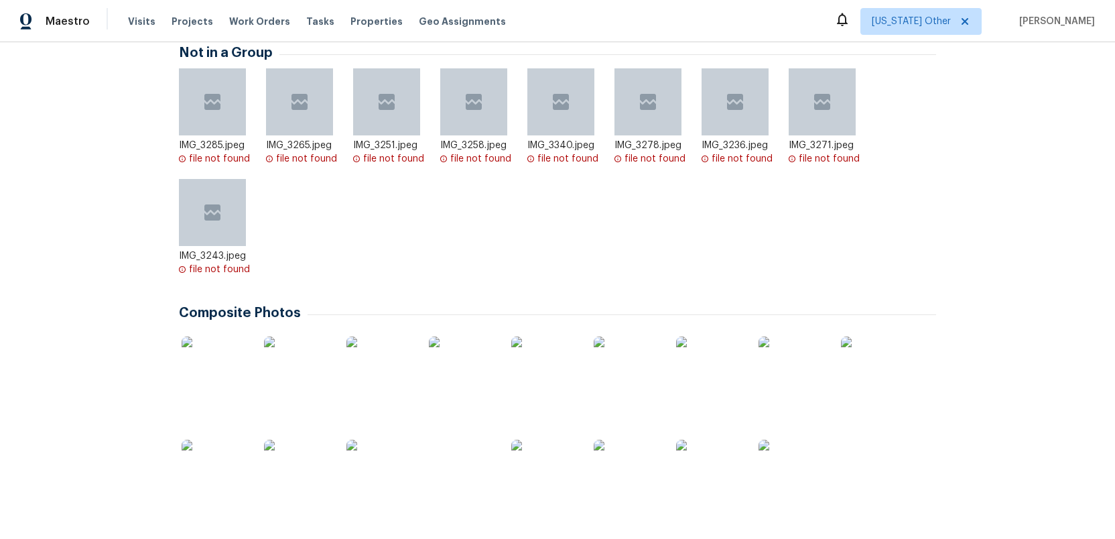
scroll to position [375, 0]
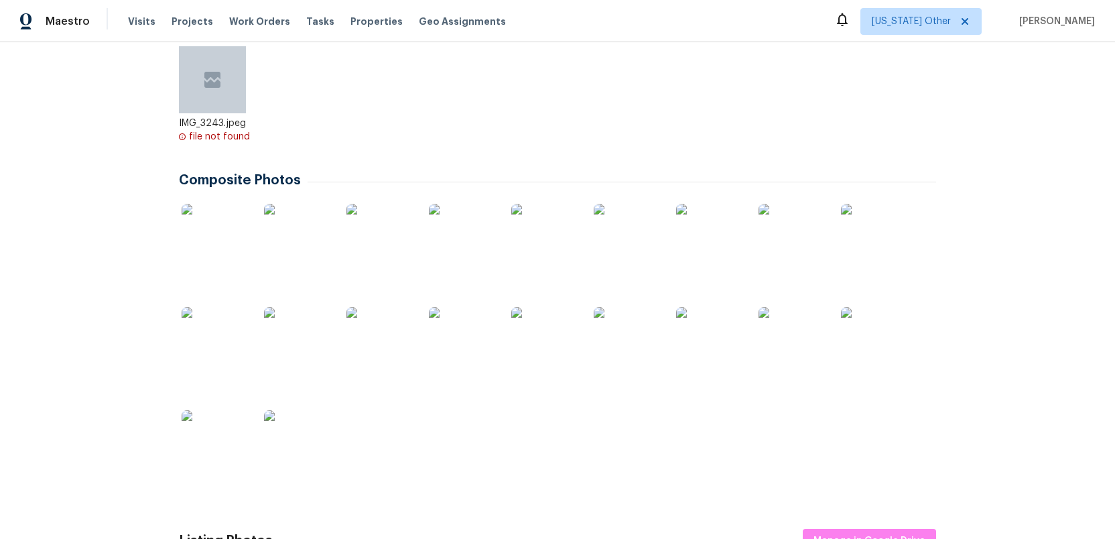
click at [375, 253] on img at bounding box center [379, 237] width 67 height 67
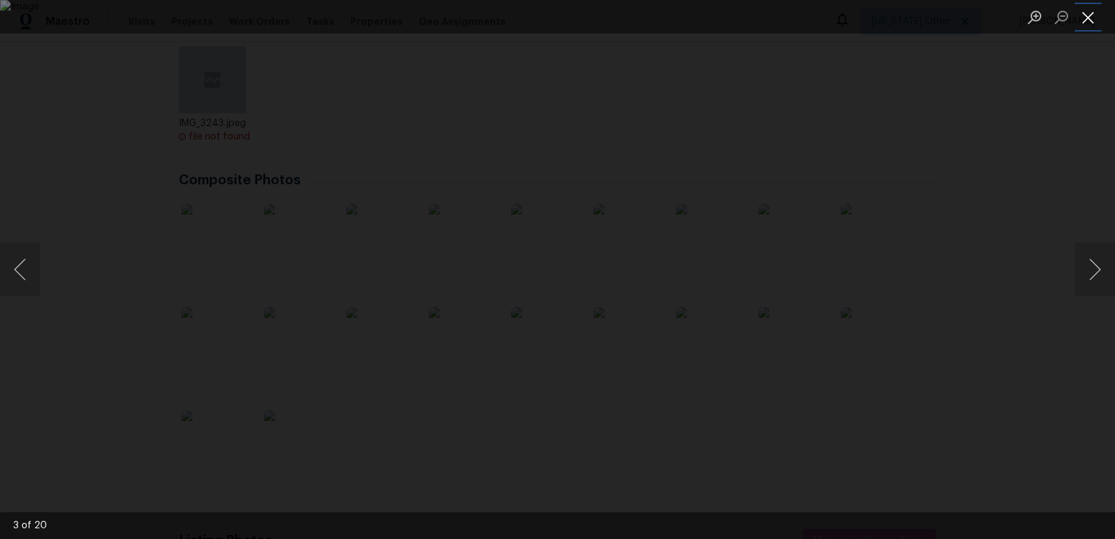
click at [1093, 19] on button "Close lightbox" at bounding box center [1088, 16] width 27 height 23
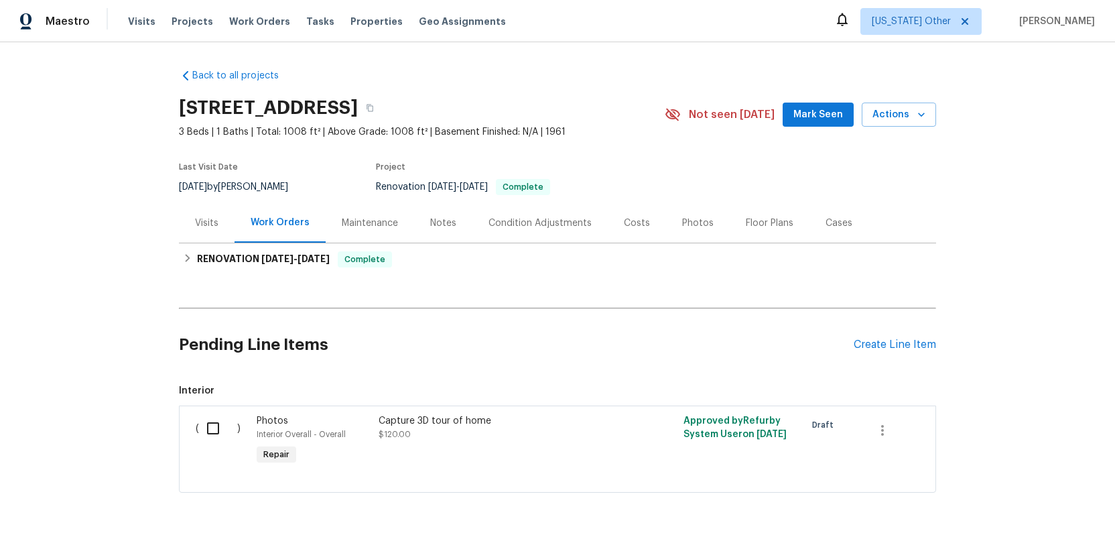
click at [684, 220] on div "Photos" at bounding box center [697, 222] width 31 height 13
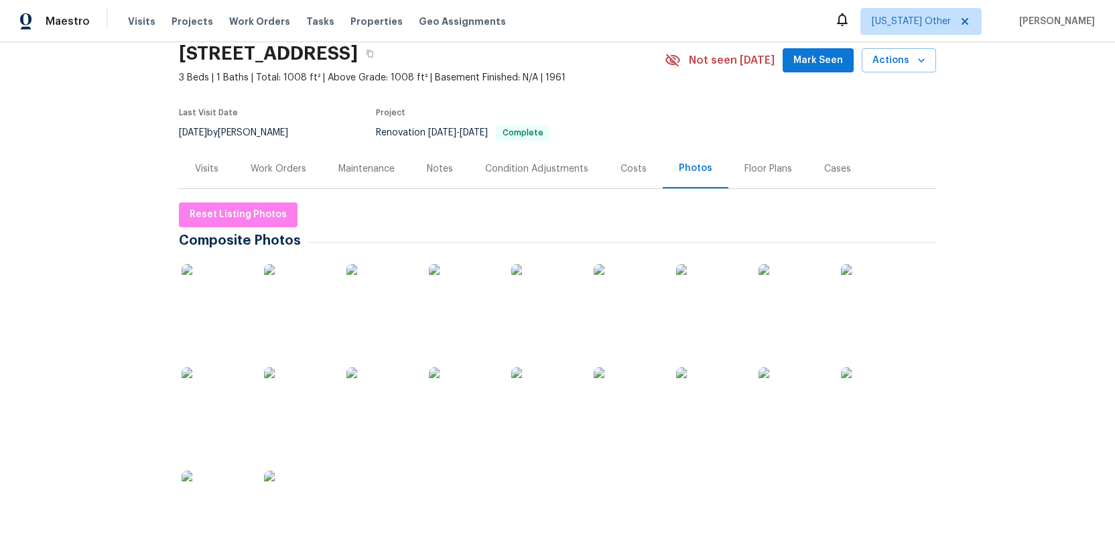
scroll to position [105, 0]
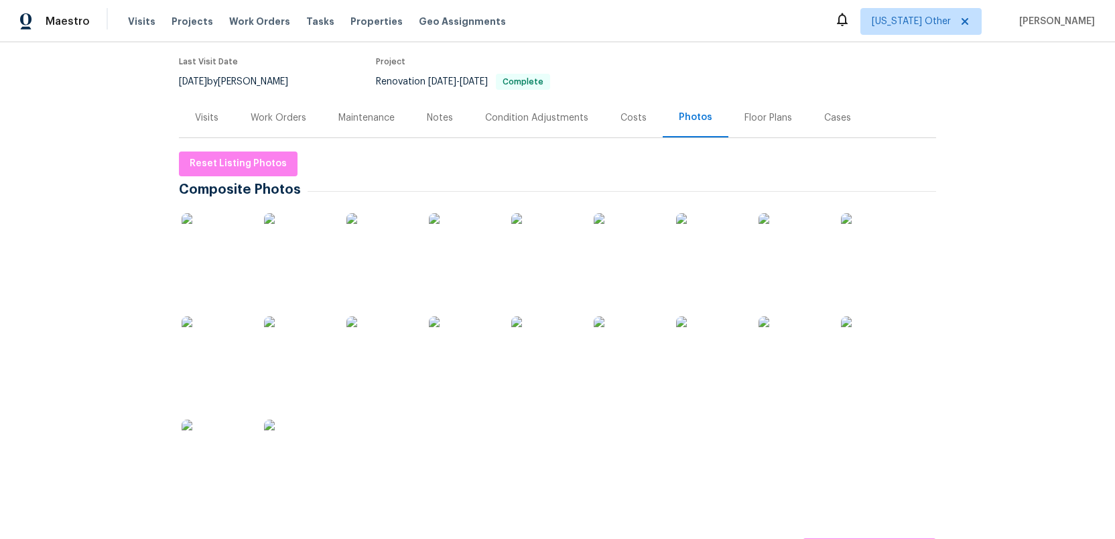
click at [385, 255] on img at bounding box center [379, 246] width 67 height 67
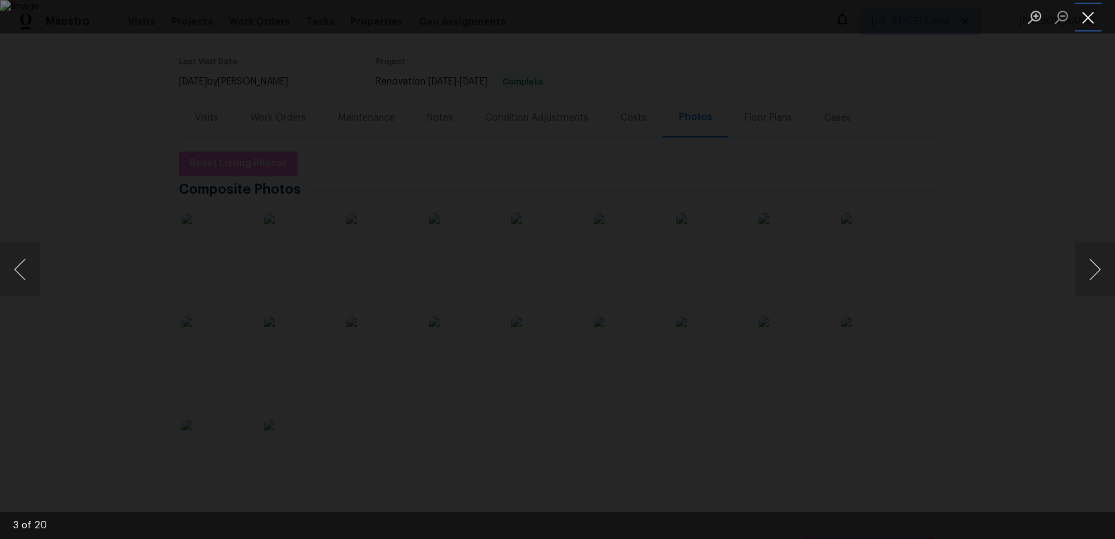
click at [1087, 16] on button "Close lightbox" at bounding box center [1088, 16] width 27 height 23
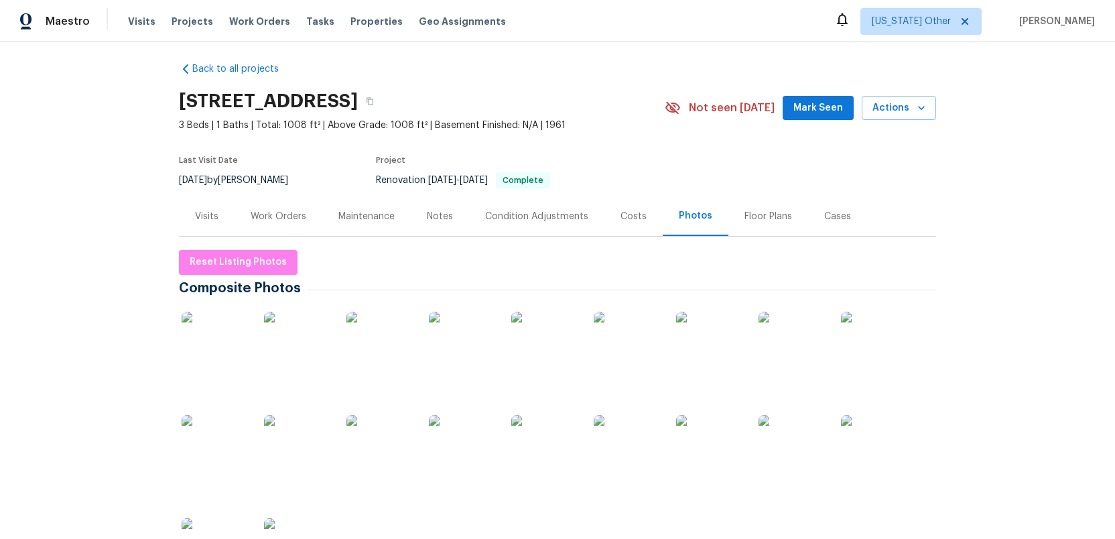
scroll to position [0, 0]
